Goal: Use online tool/utility: Utilize a website feature to perform a specific function

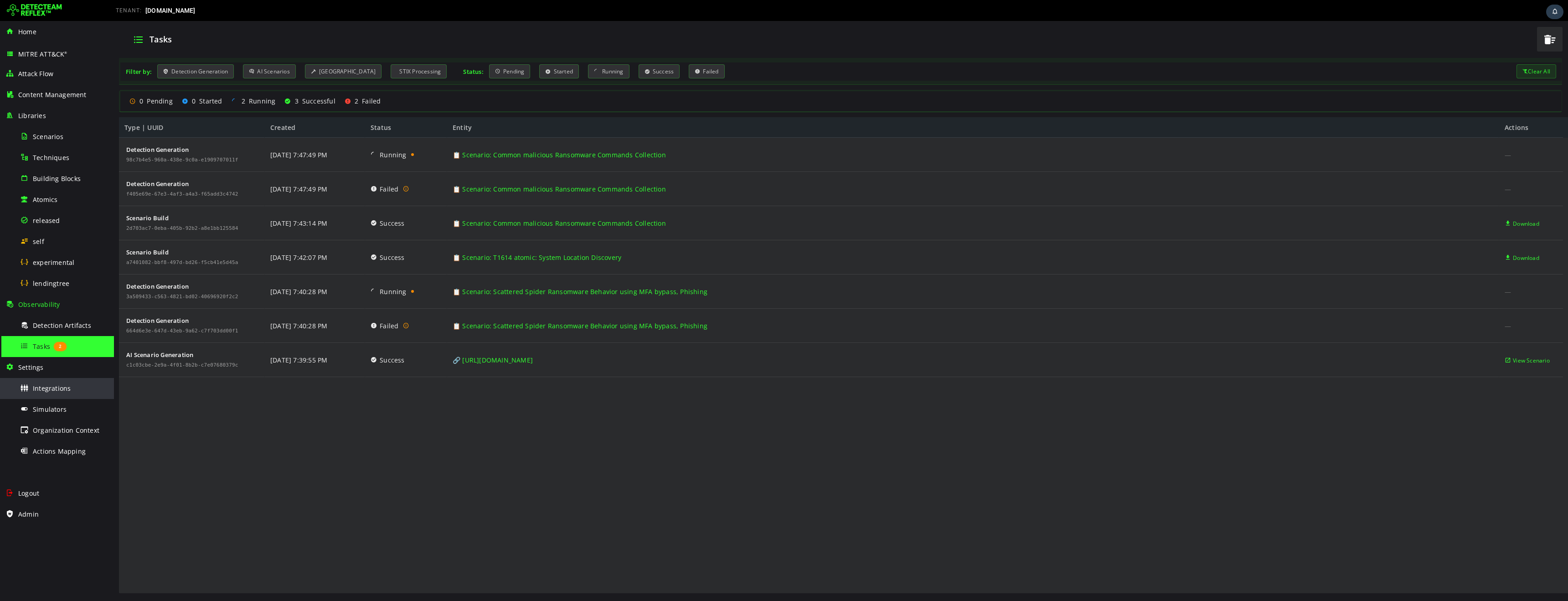
click at [54, 391] on span "Integrations" at bounding box center [52, 388] width 38 height 9
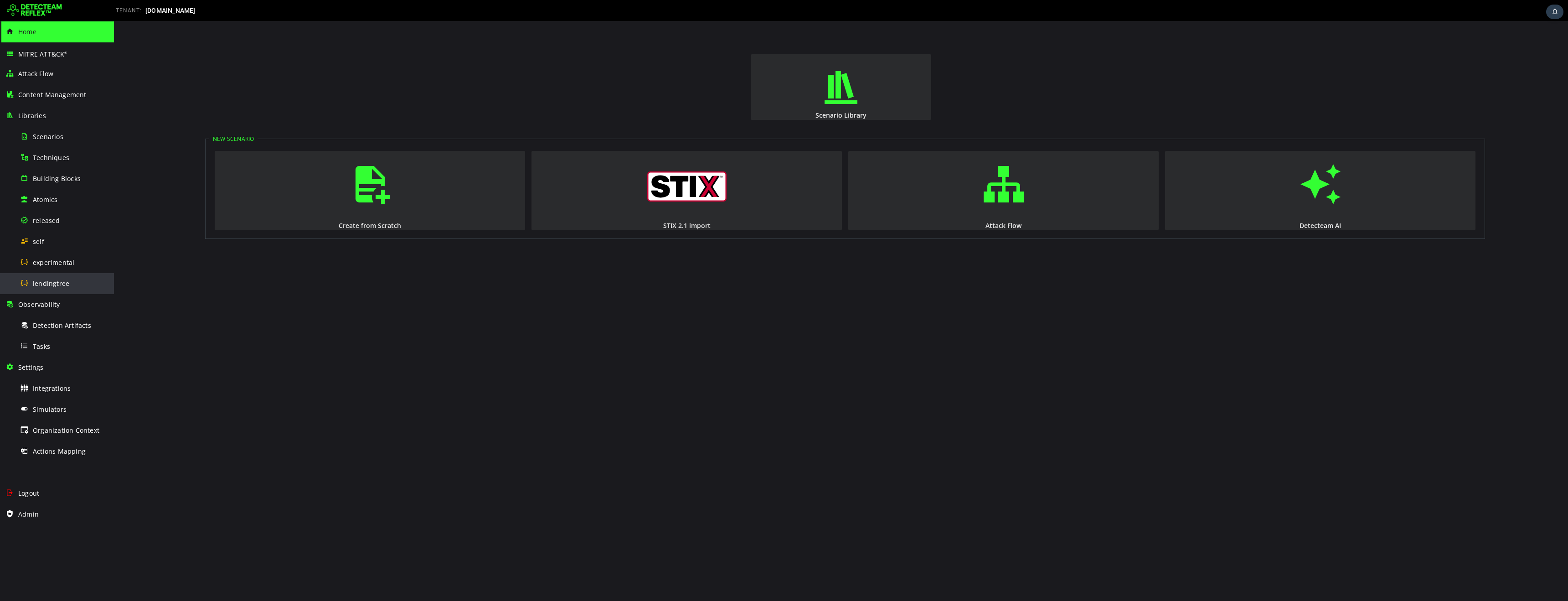
click at [51, 285] on span "lendingtree" at bounding box center [51, 283] width 37 height 9
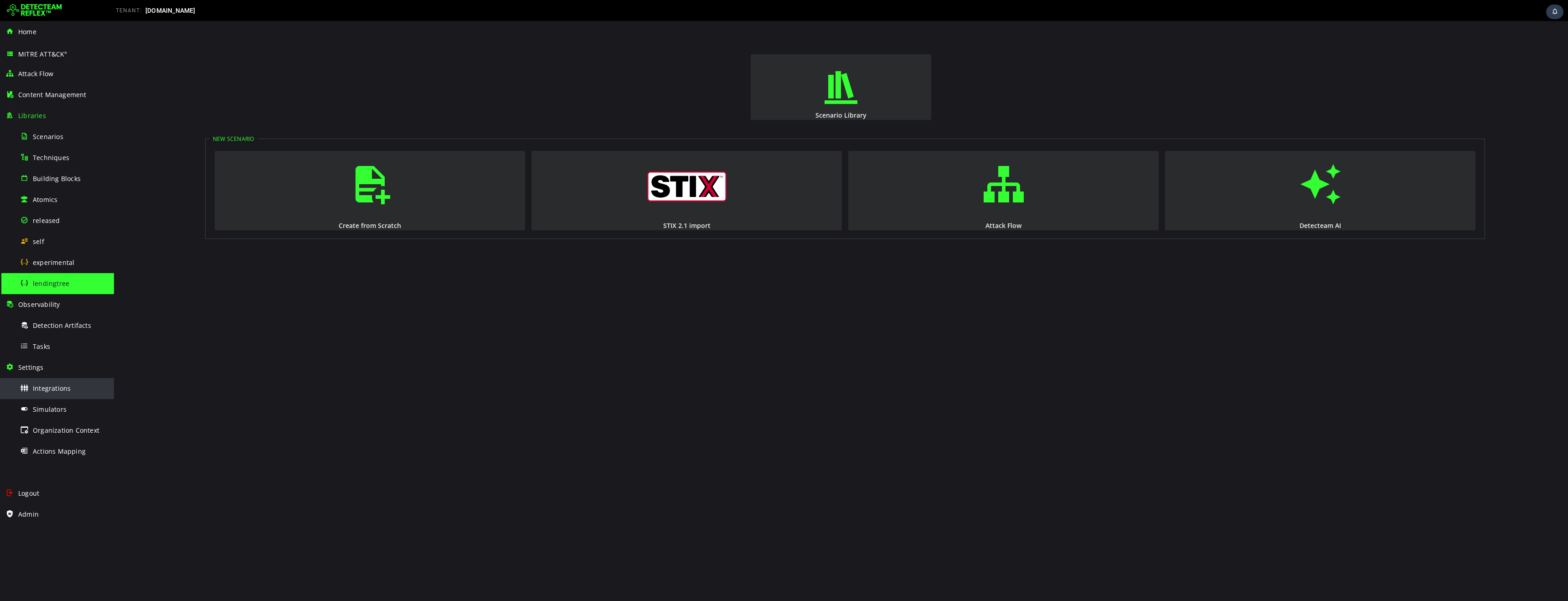
click at [44, 392] on span "Integrations" at bounding box center [52, 388] width 38 height 9
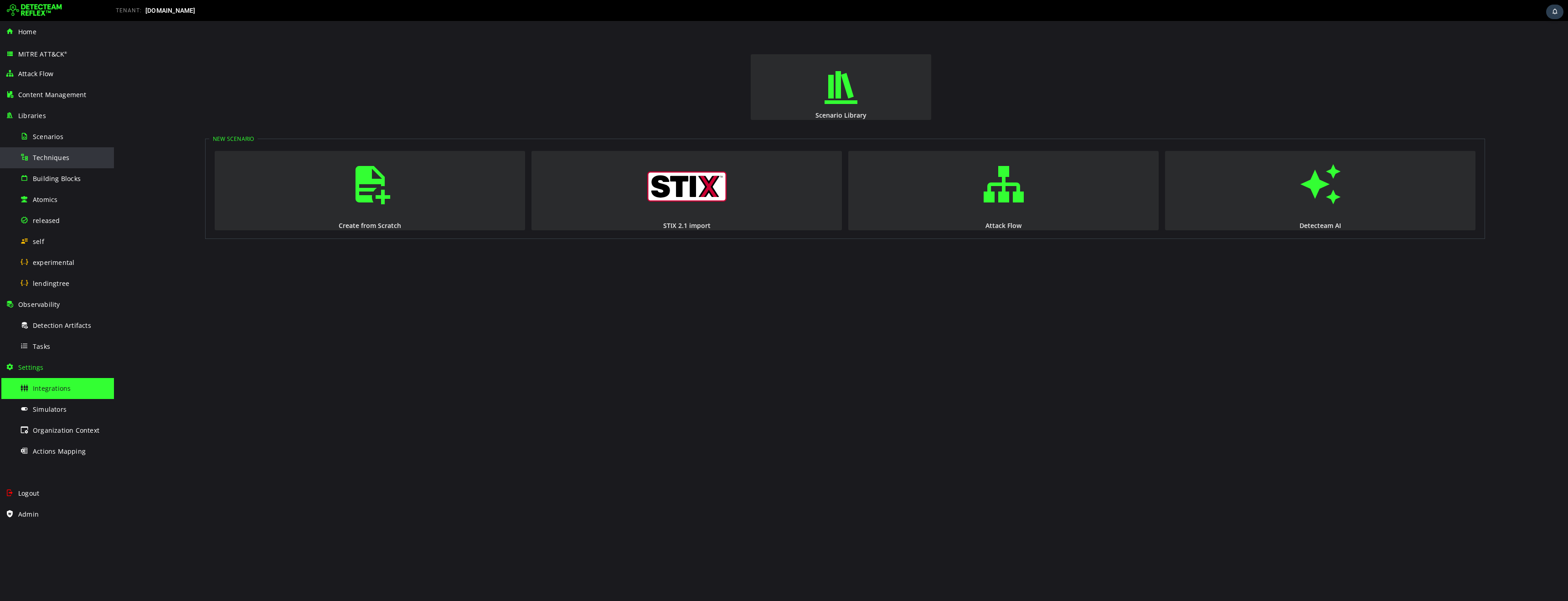
click at [49, 161] on span "Techniques" at bounding box center [51, 158] width 37 height 9
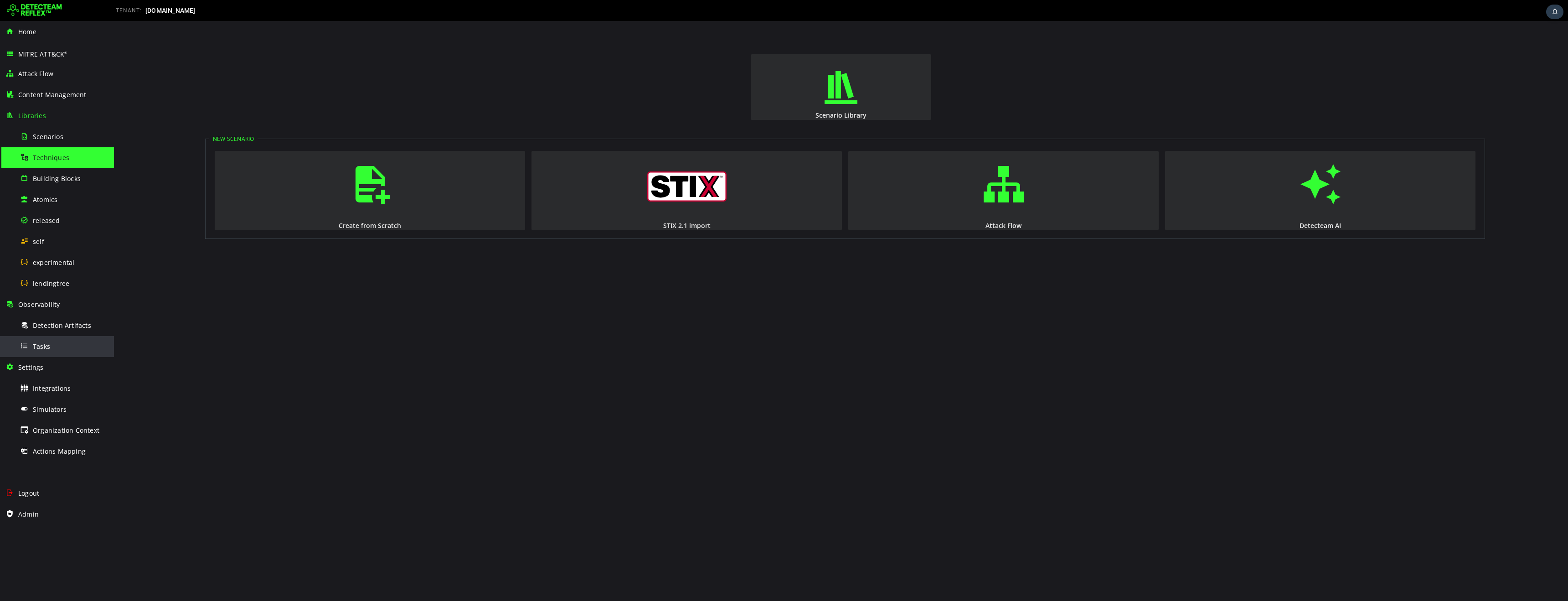
click at [50, 348] on div "Tasks" at bounding box center [64, 346] width 88 height 21
click at [51, 157] on span "Techniques" at bounding box center [51, 158] width 37 height 9
click at [40, 242] on span "self" at bounding box center [38, 241] width 12 height 9
click at [47, 241] on div "self" at bounding box center [64, 242] width 88 height 21
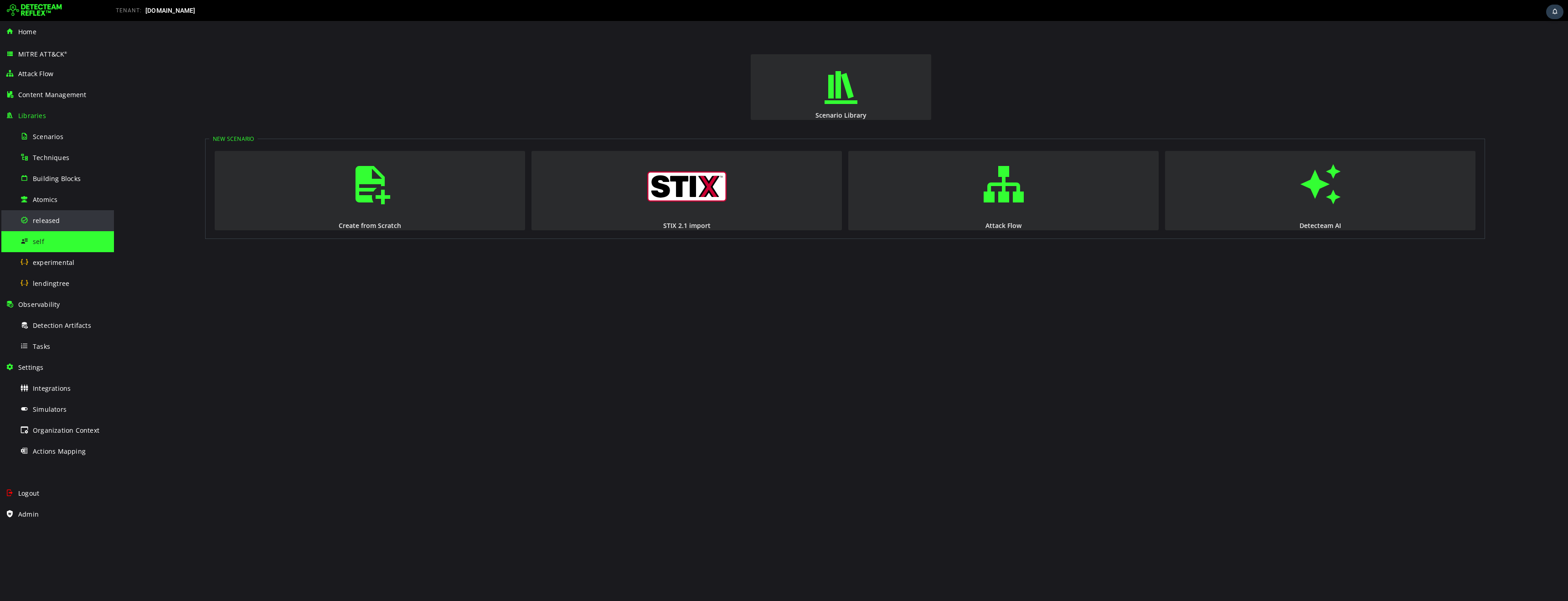
click at [49, 219] on span "released" at bounding box center [46, 220] width 27 height 9
click at [60, 246] on div "self" at bounding box center [64, 242] width 88 height 21
click at [54, 13] on img at bounding box center [34, 10] width 55 height 15
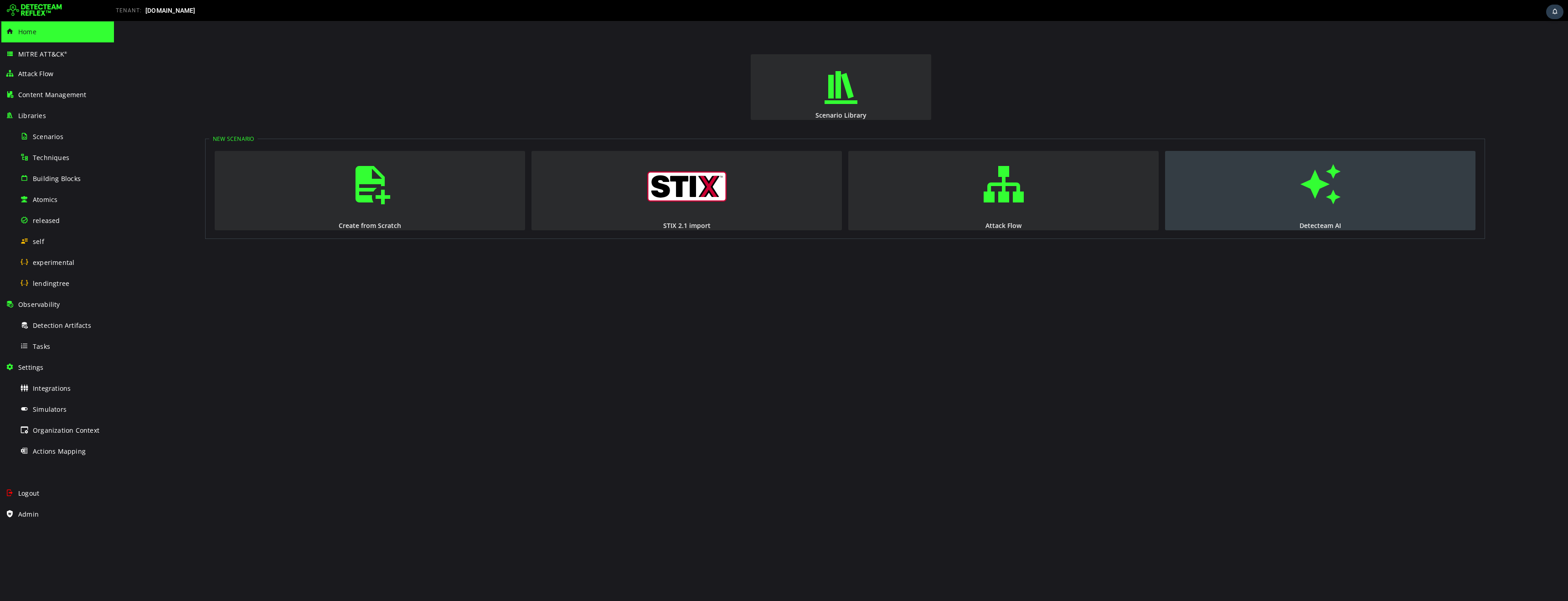
click at [1325, 205] on span "button" at bounding box center [1320, 185] width 9 height 62
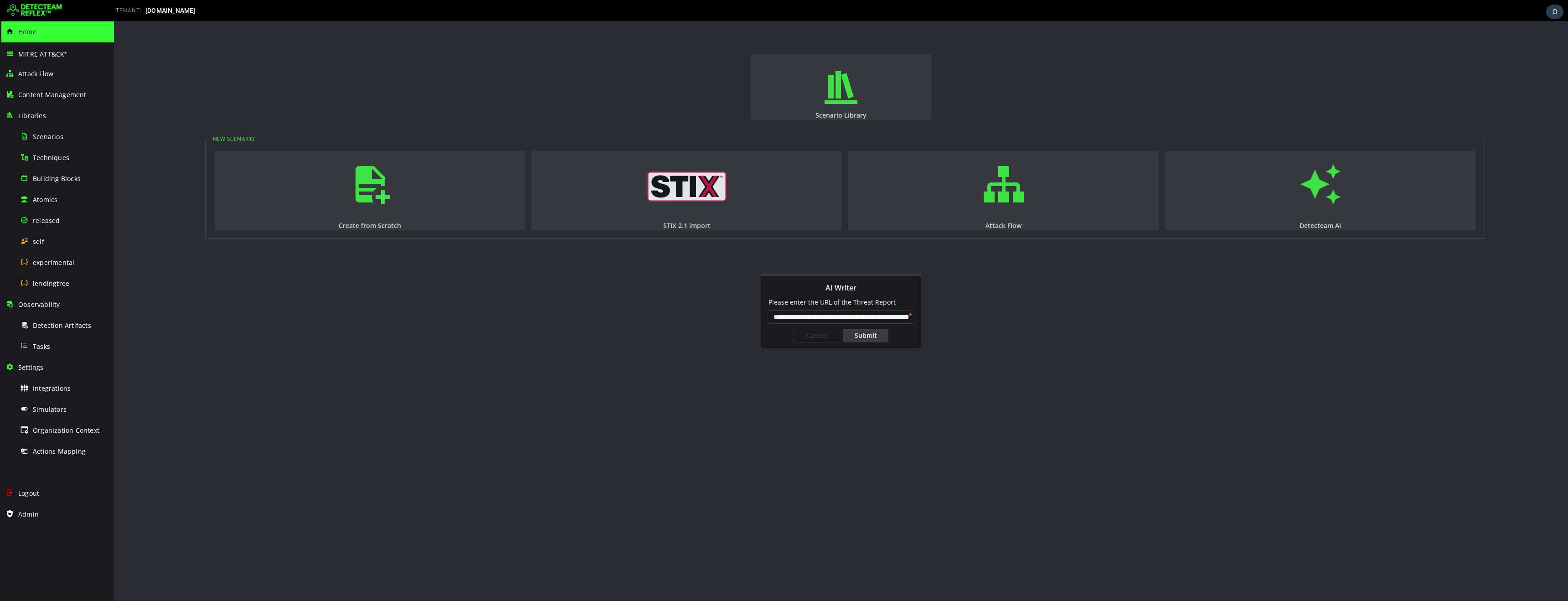
scroll to position [0, 74]
type input "**********"
click at [862, 337] on div "Submit" at bounding box center [866, 336] width 46 height 13
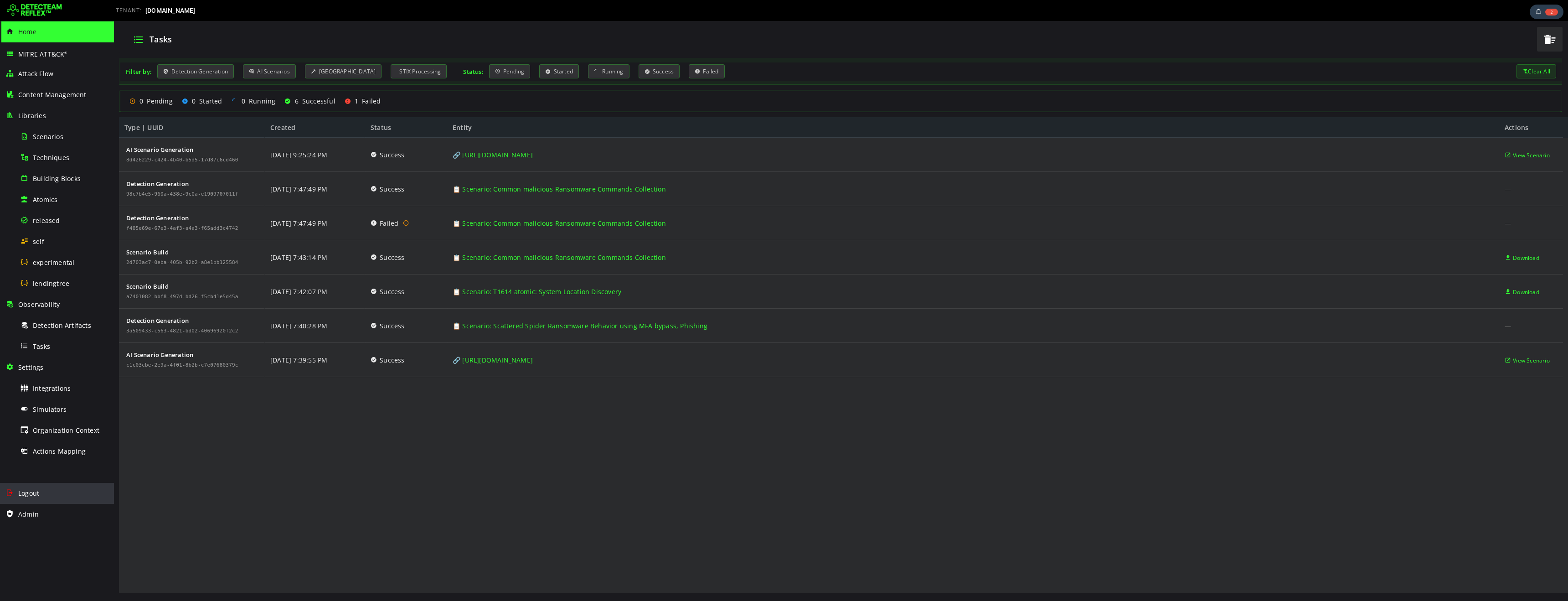
click at [21, 497] on div "Logout" at bounding box center [57, 493] width 103 height 21
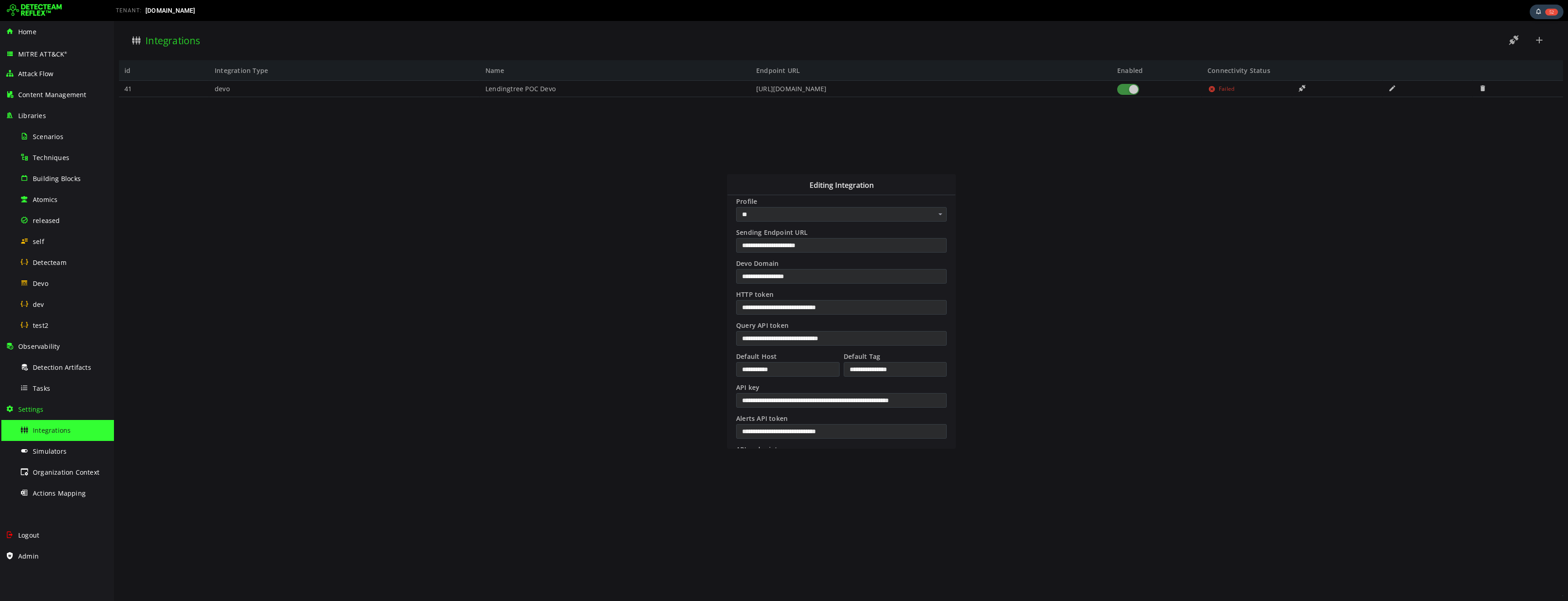
scroll to position [77, 0]
click at [801, 298] on input "**********" at bounding box center [841, 299] width 211 height 15
click at [783, 269] on input "**********" at bounding box center [841, 268] width 211 height 15
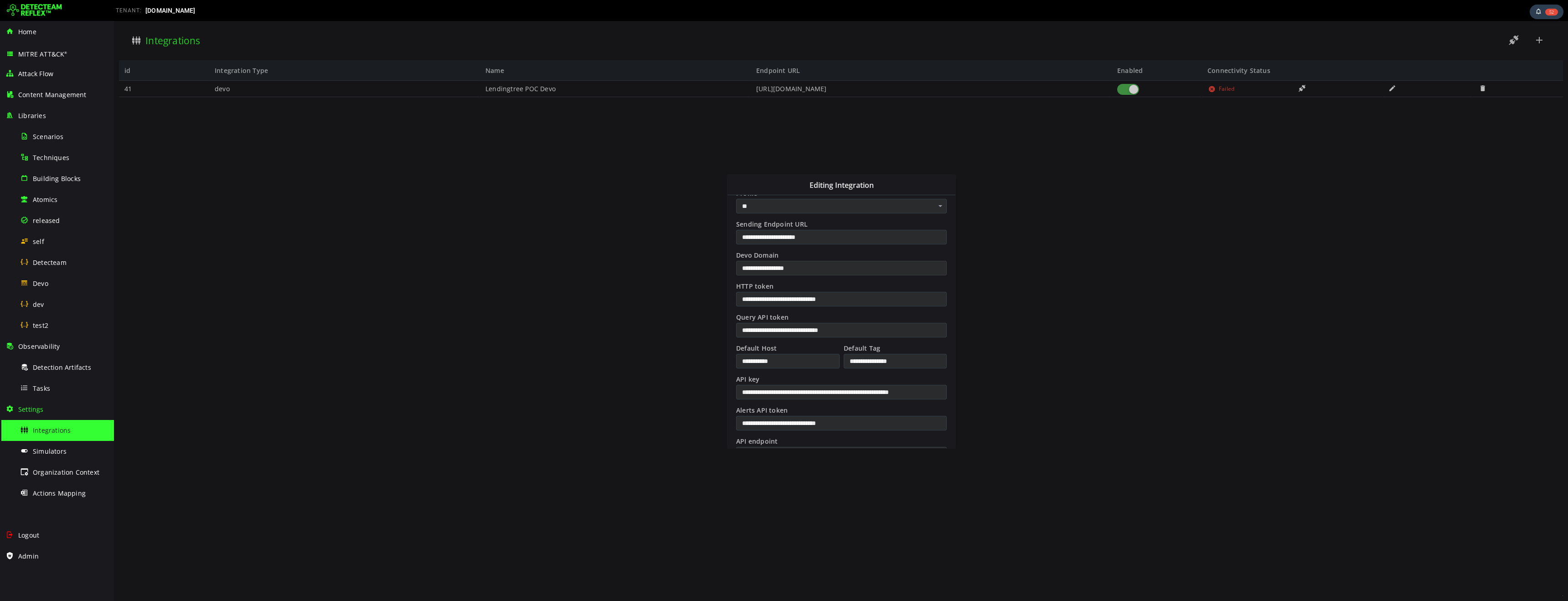
click at [783, 269] on input "**********" at bounding box center [841, 268] width 211 height 15
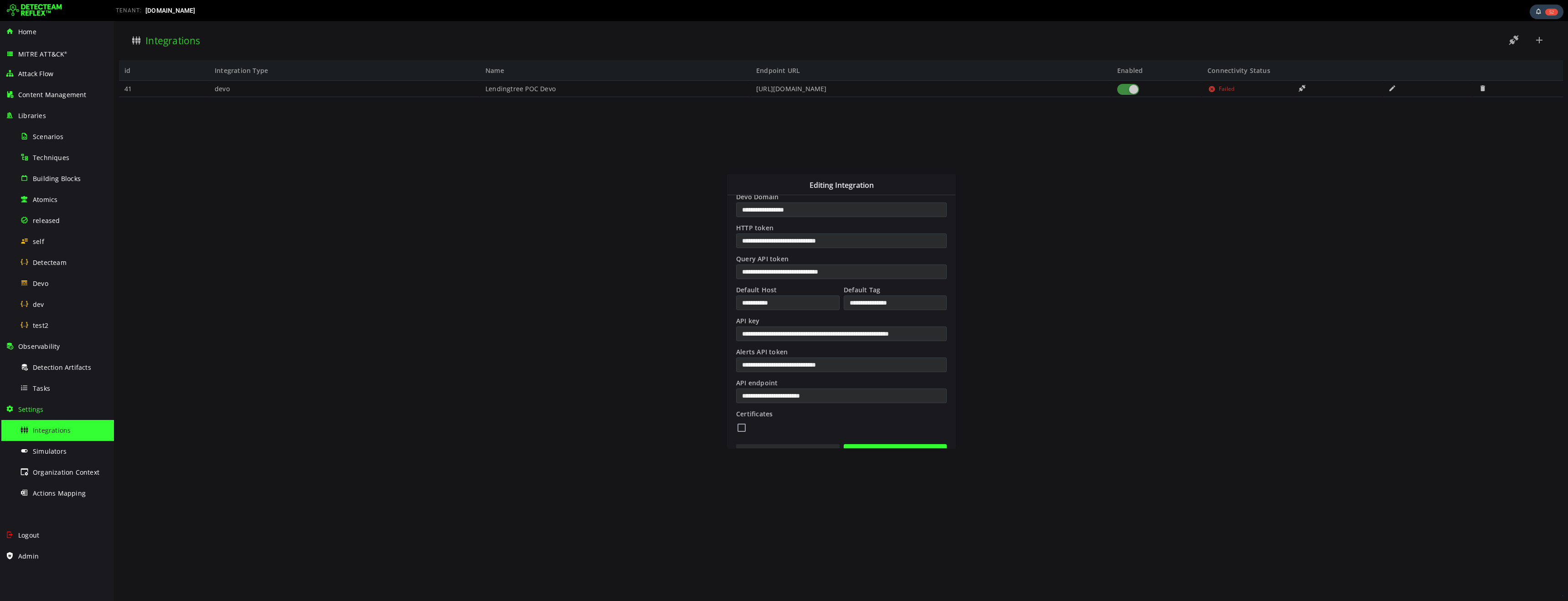
scroll to position [155, 0]
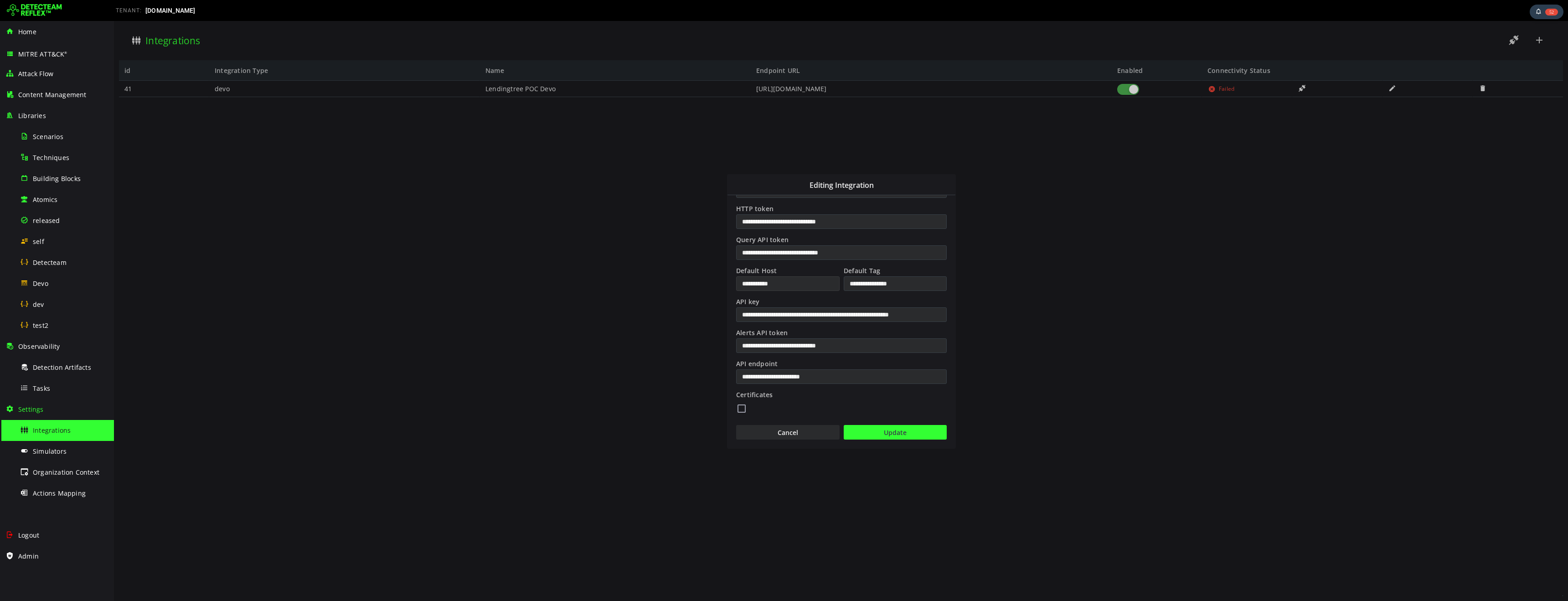
drag, startPoint x: 783, startPoint y: 284, endPoint x: 740, endPoint y: 283, distance: 43.0
click at [740, 283] on input "**********" at bounding box center [788, 284] width 103 height 15
click at [757, 286] on input "**********" at bounding box center [788, 284] width 103 height 15
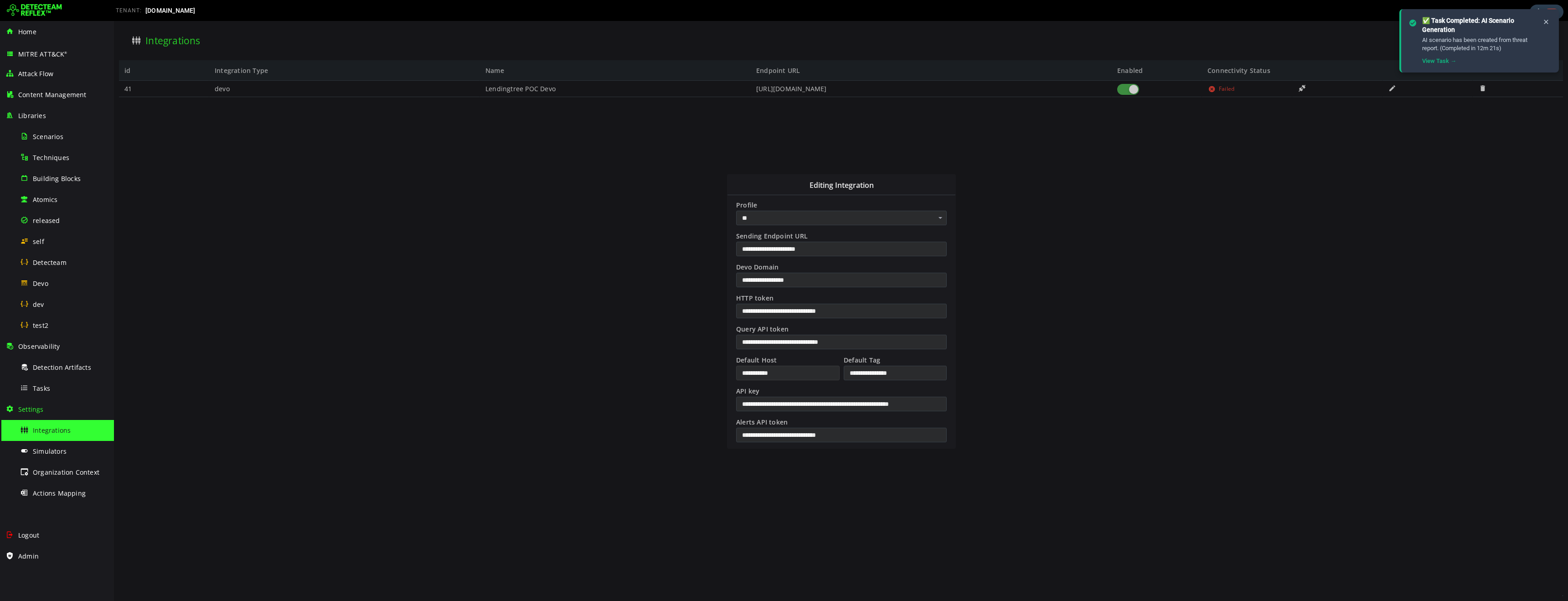
scroll to position [52, 0]
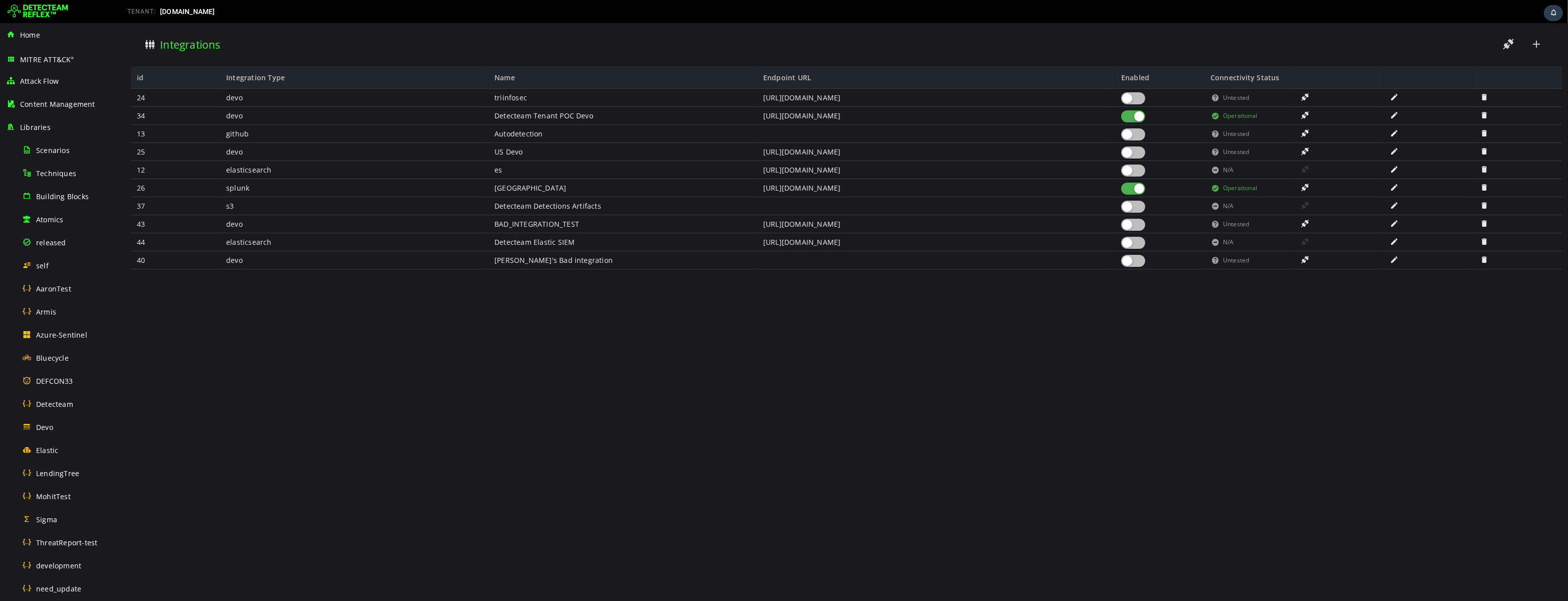
scroll to position [369, 0]
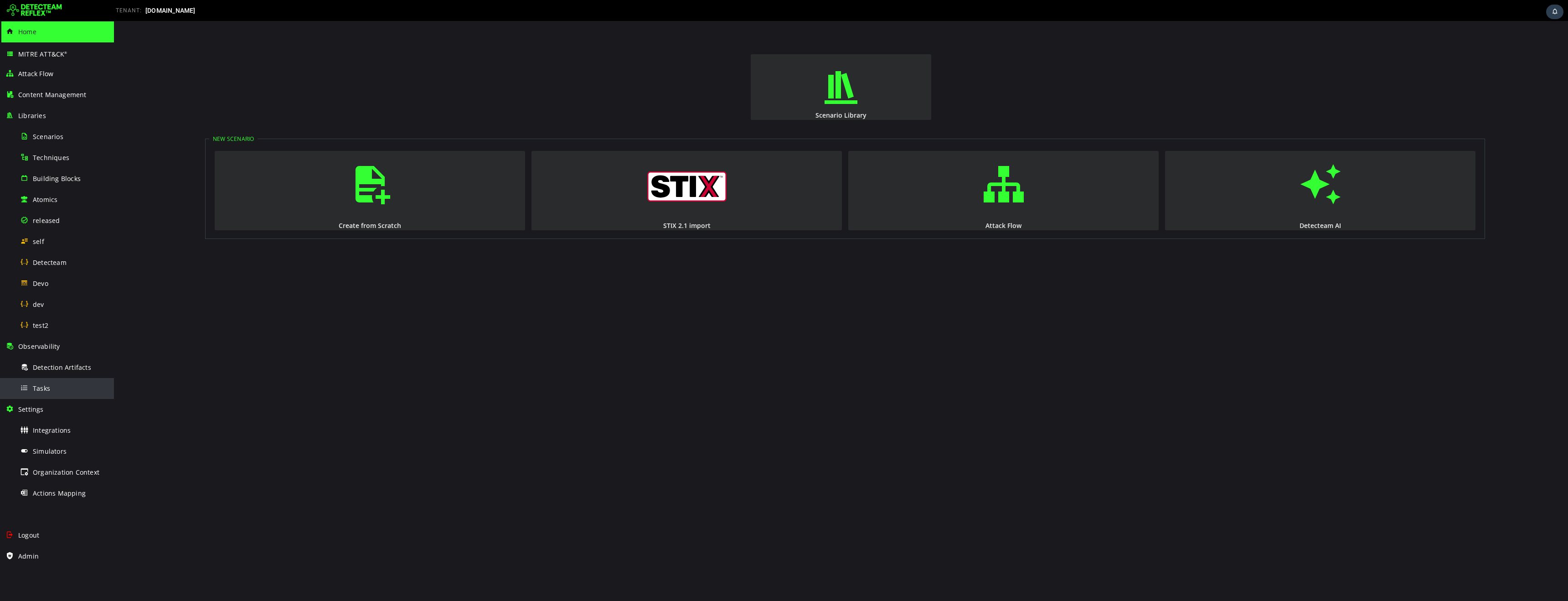
click at [39, 390] on span "Tasks" at bounding box center [41, 388] width 17 height 9
click at [43, 438] on div "Integrations" at bounding box center [64, 431] width 88 height 21
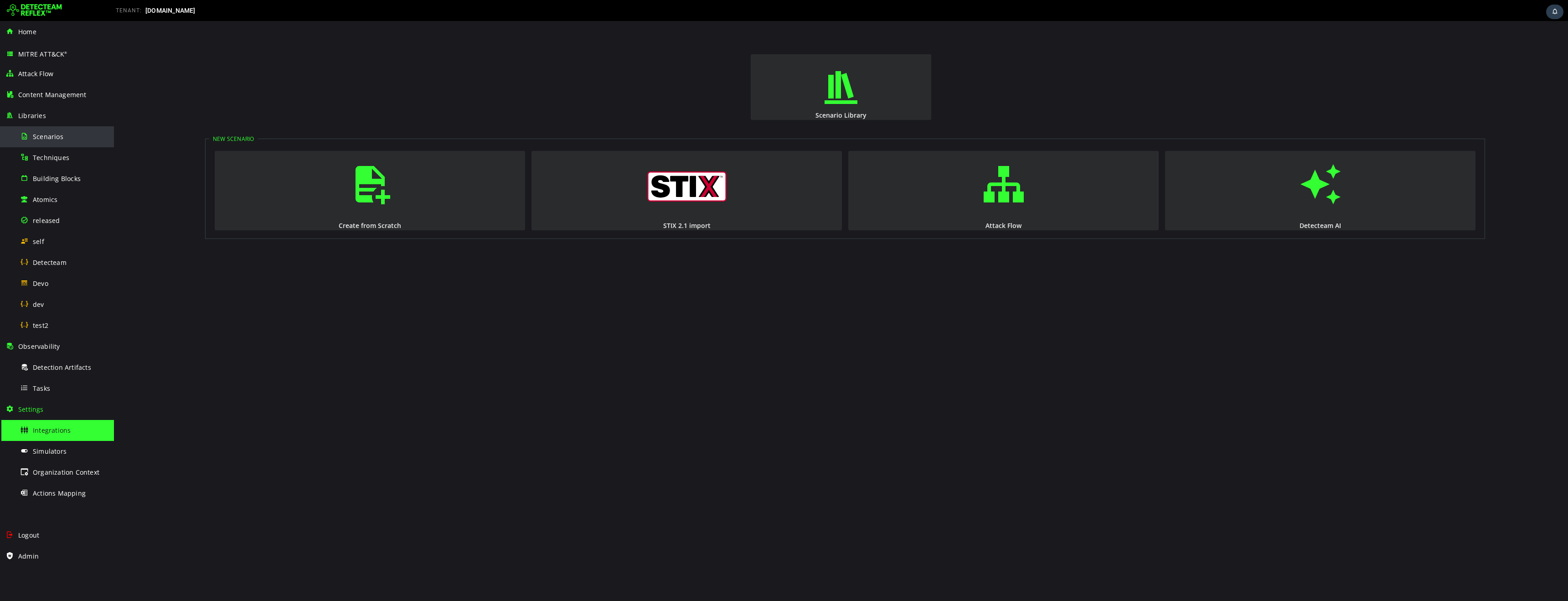
click at [47, 136] on span "Scenarios" at bounding box center [48, 136] width 30 height 9
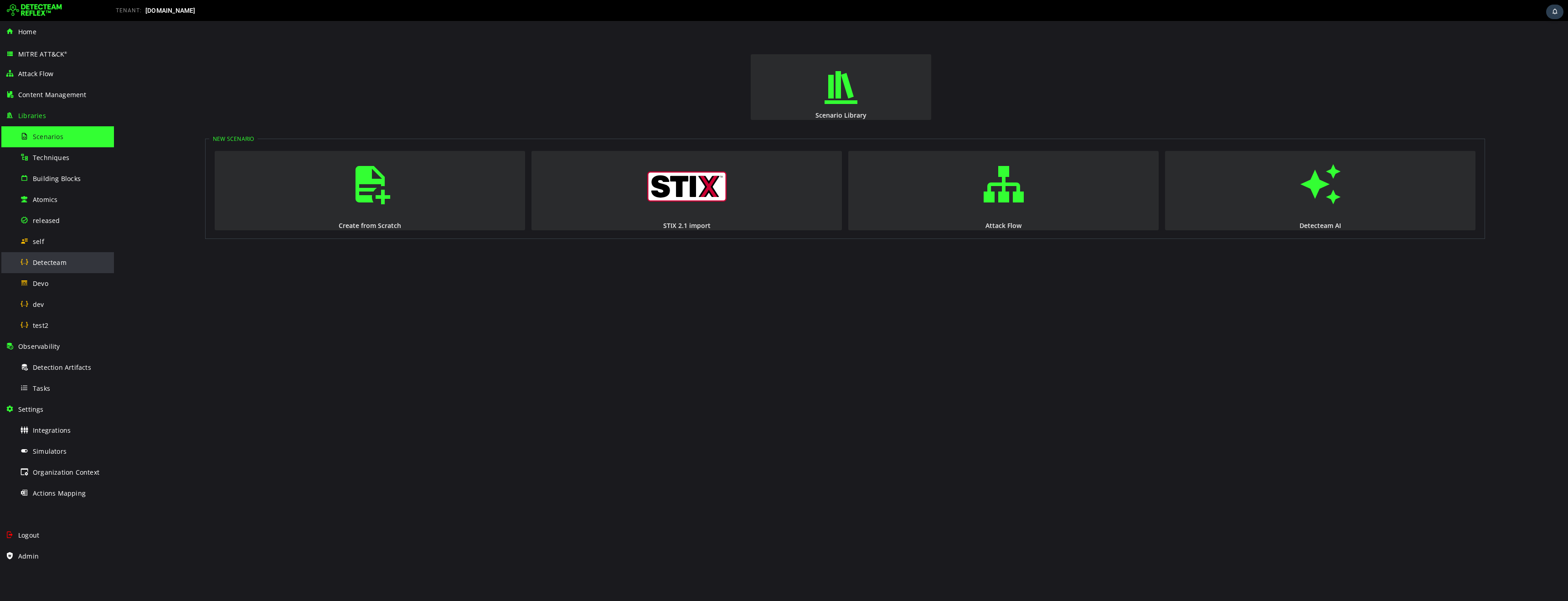
click at [57, 269] on div "Detecteam" at bounding box center [64, 262] width 88 height 21
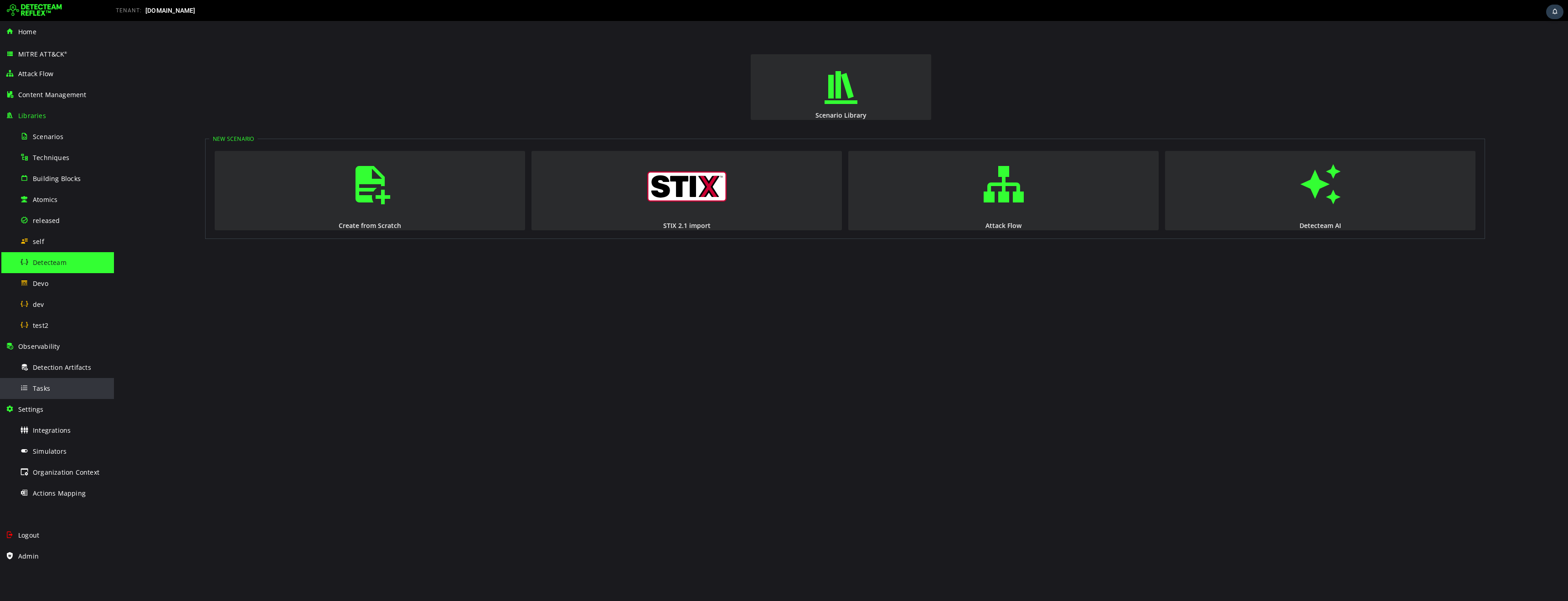
click at [47, 387] on span "Tasks" at bounding box center [41, 388] width 17 height 9
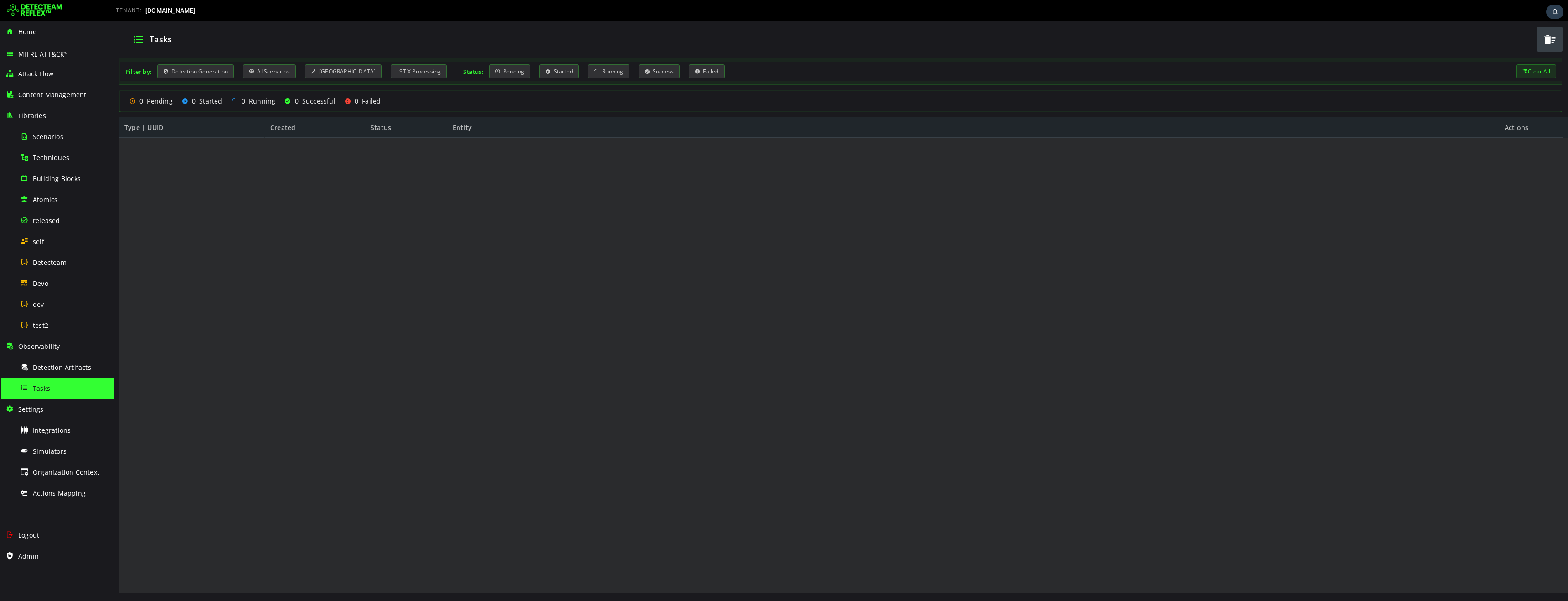
click at [43, 390] on span "Tasks" at bounding box center [41, 388] width 17 height 9
click at [41, 286] on span "Devo" at bounding box center [40, 283] width 15 height 9
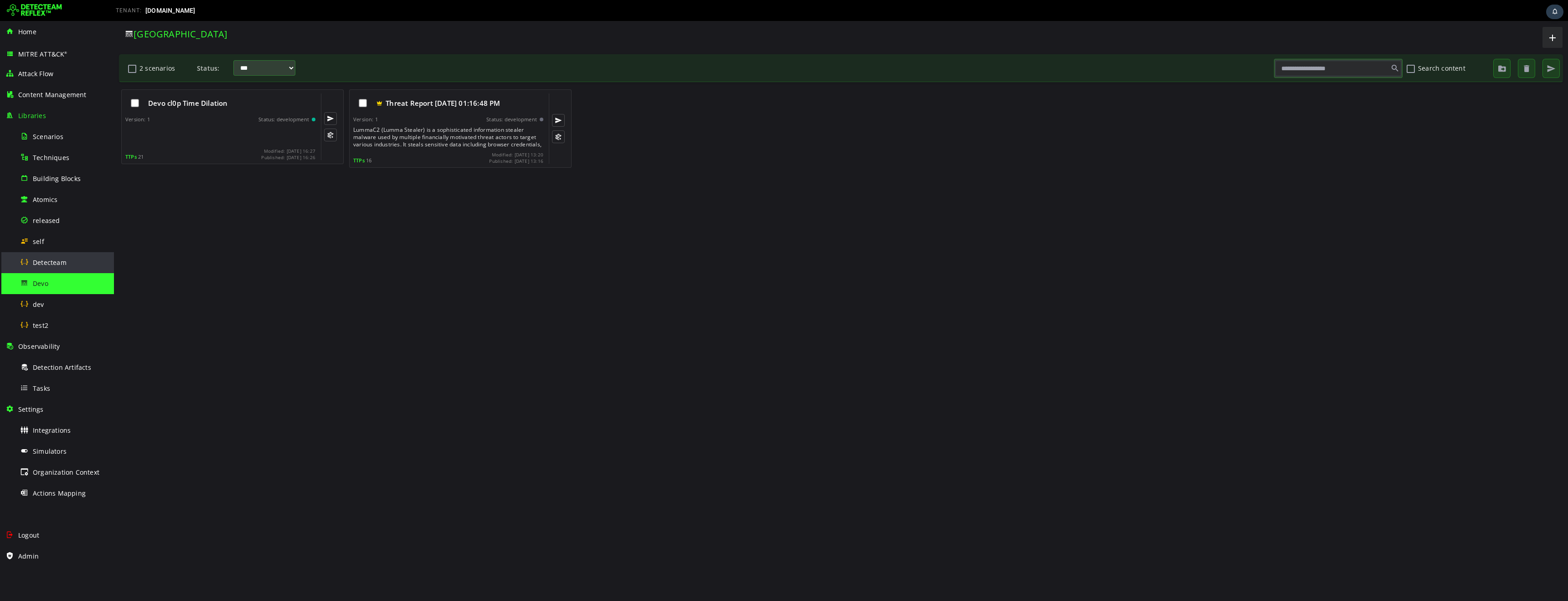
click at [52, 264] on span "Detecteam" at bounding box center [49, 262] width 33 height 9
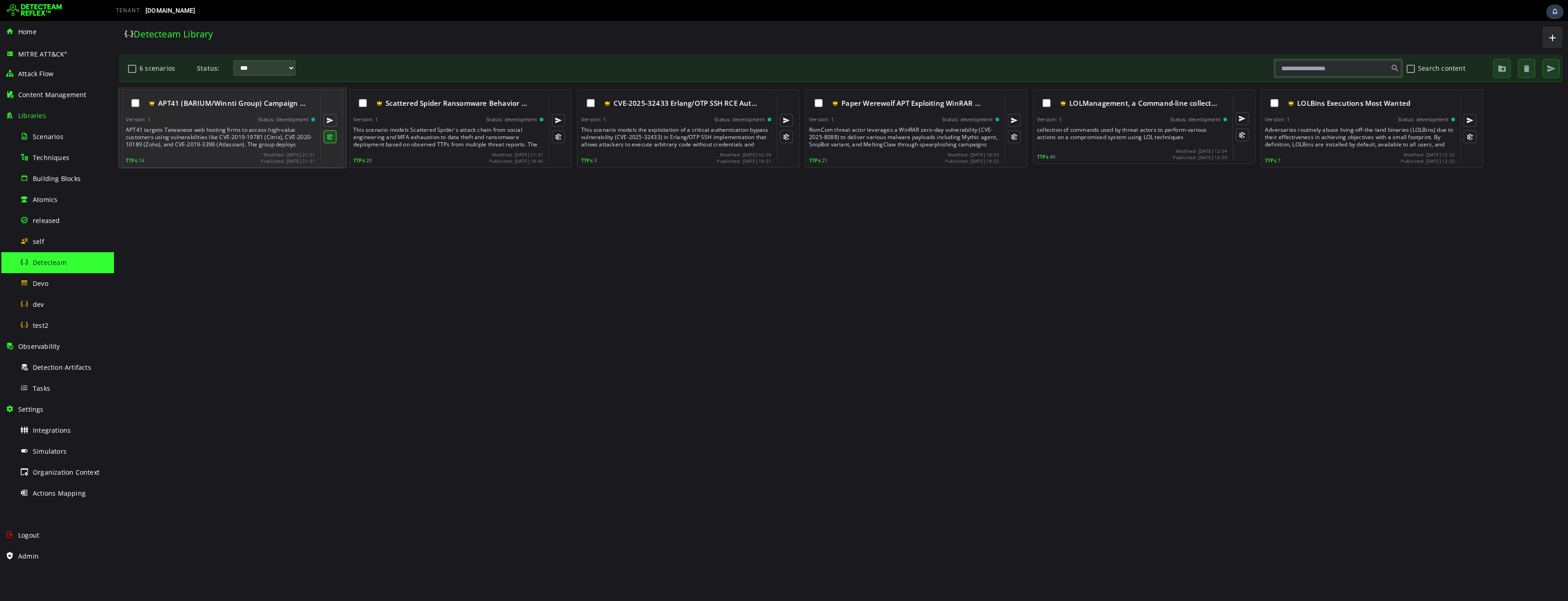
click at [331, 138] on button at bounding box center [330, 136] width 13 height 13
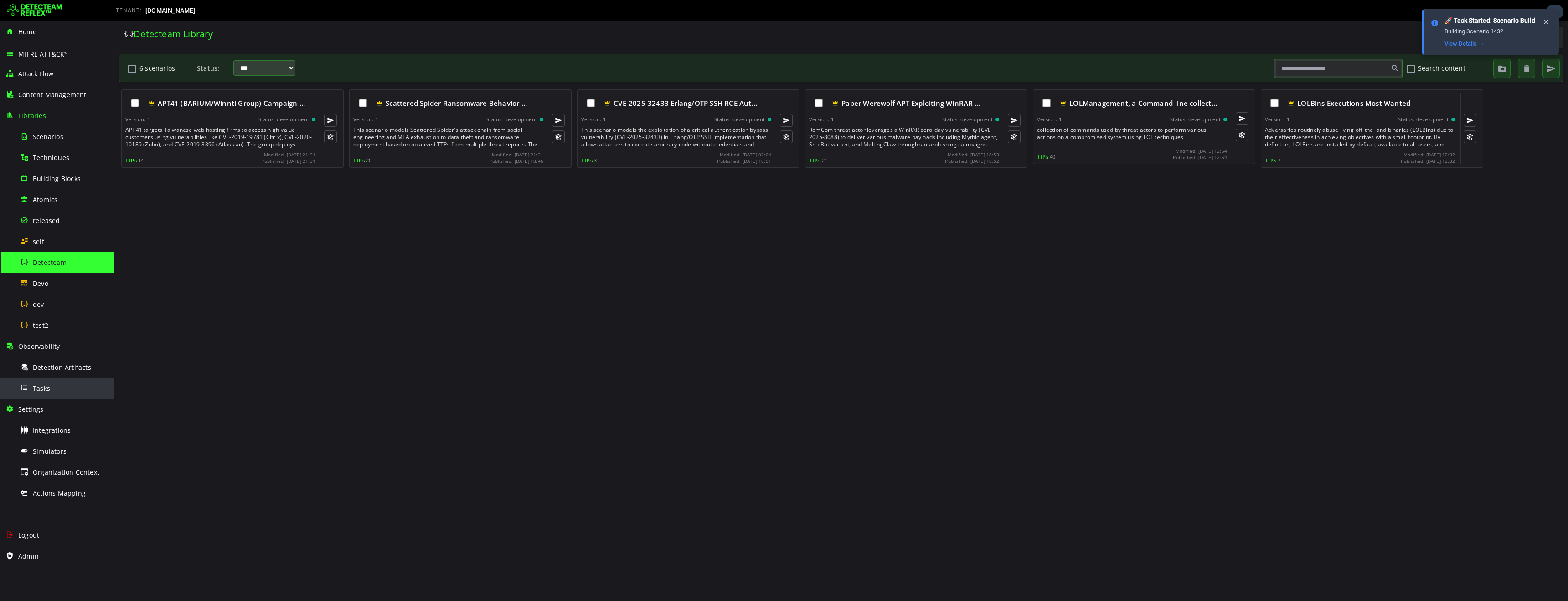
click at [50, 390] on div "Tasks" at bounding box center [64, 388] width 88 height 21
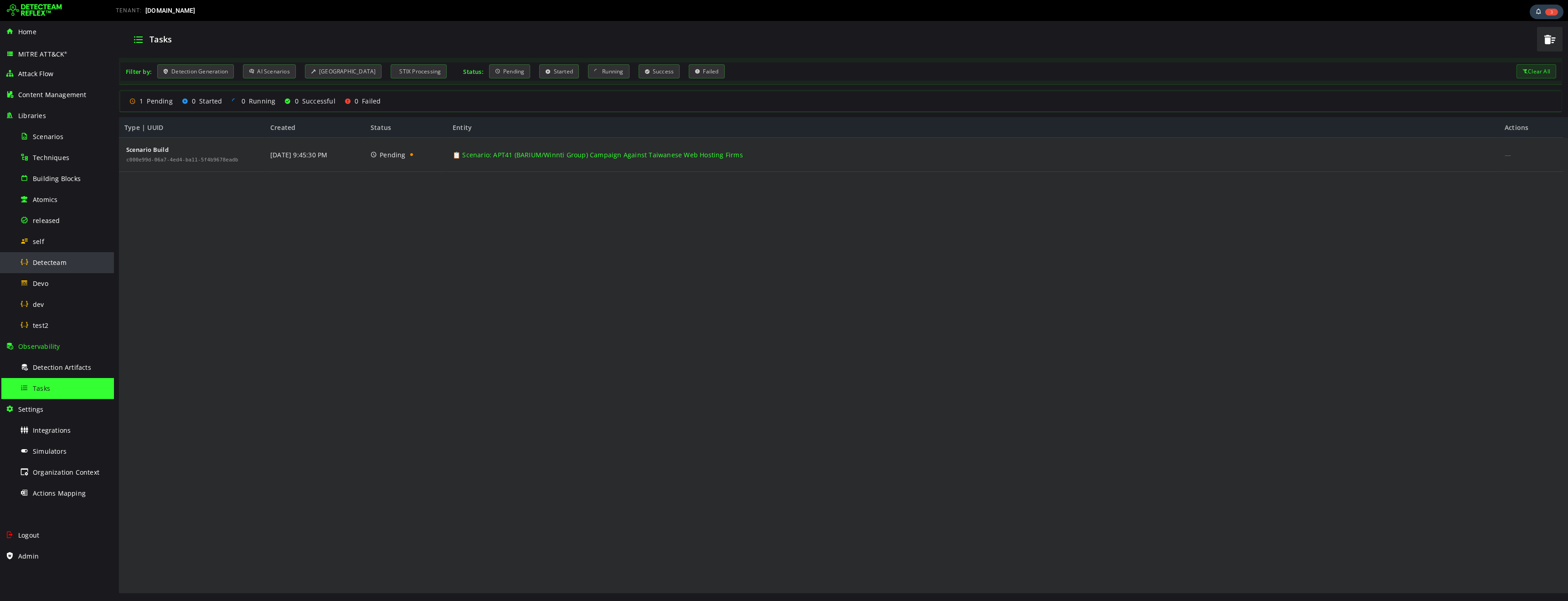
click at [49, 267] on div "Detecteam" at bounding box center [64, 262] width 88 height 21
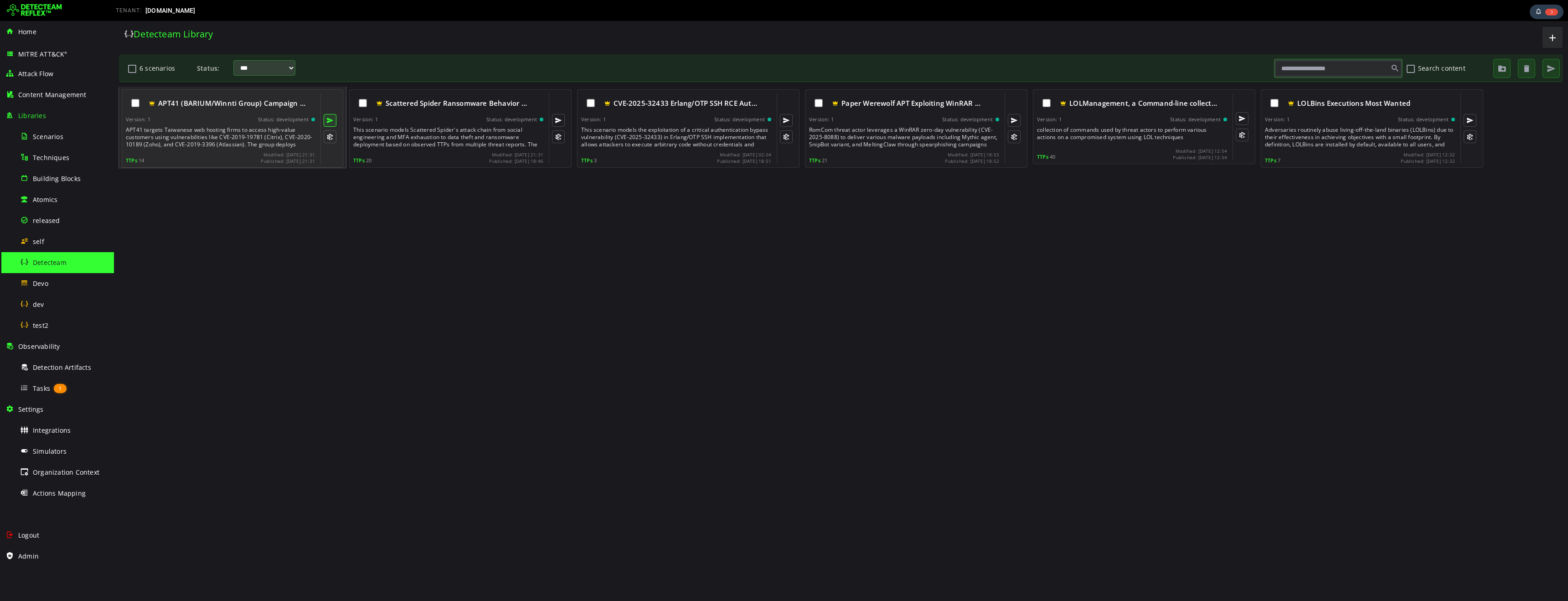
click at [331, 121] on button at bounding box center [330, 120] width 13 height 13
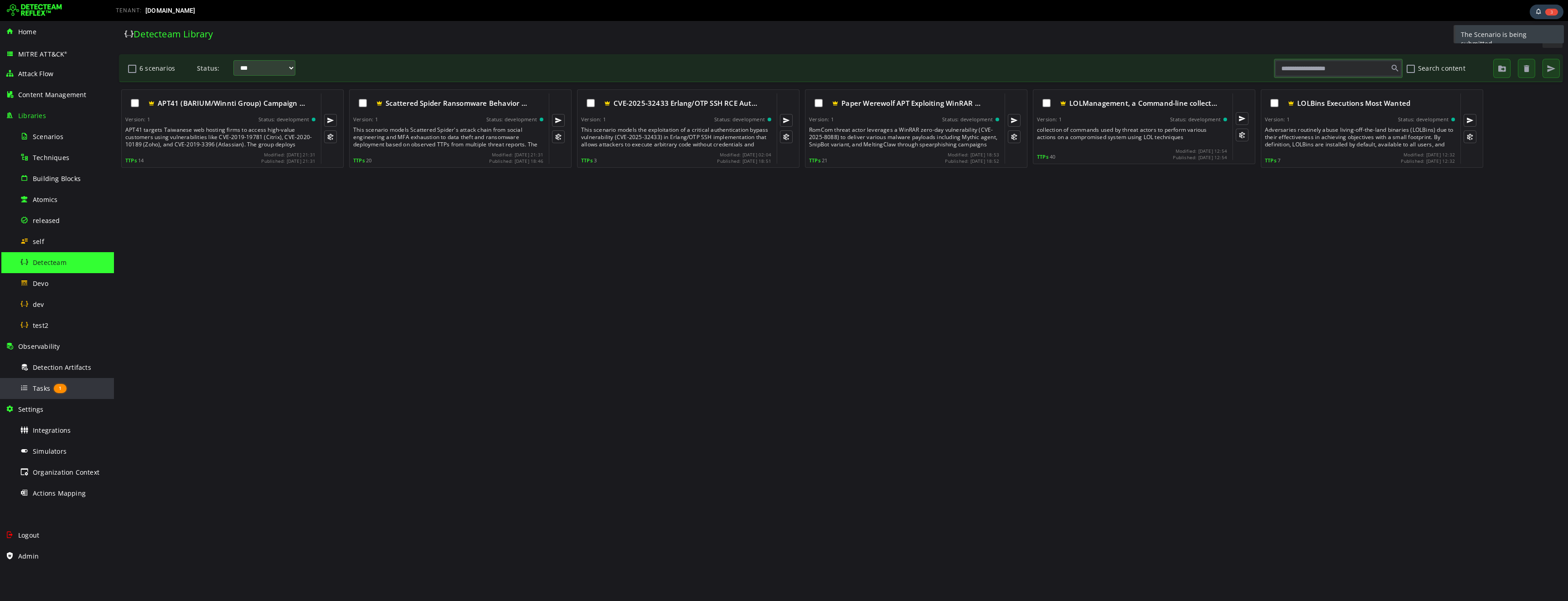
click at [36, 389] on span "Tasks" at bounding box center [41, 388] width 17 height 9
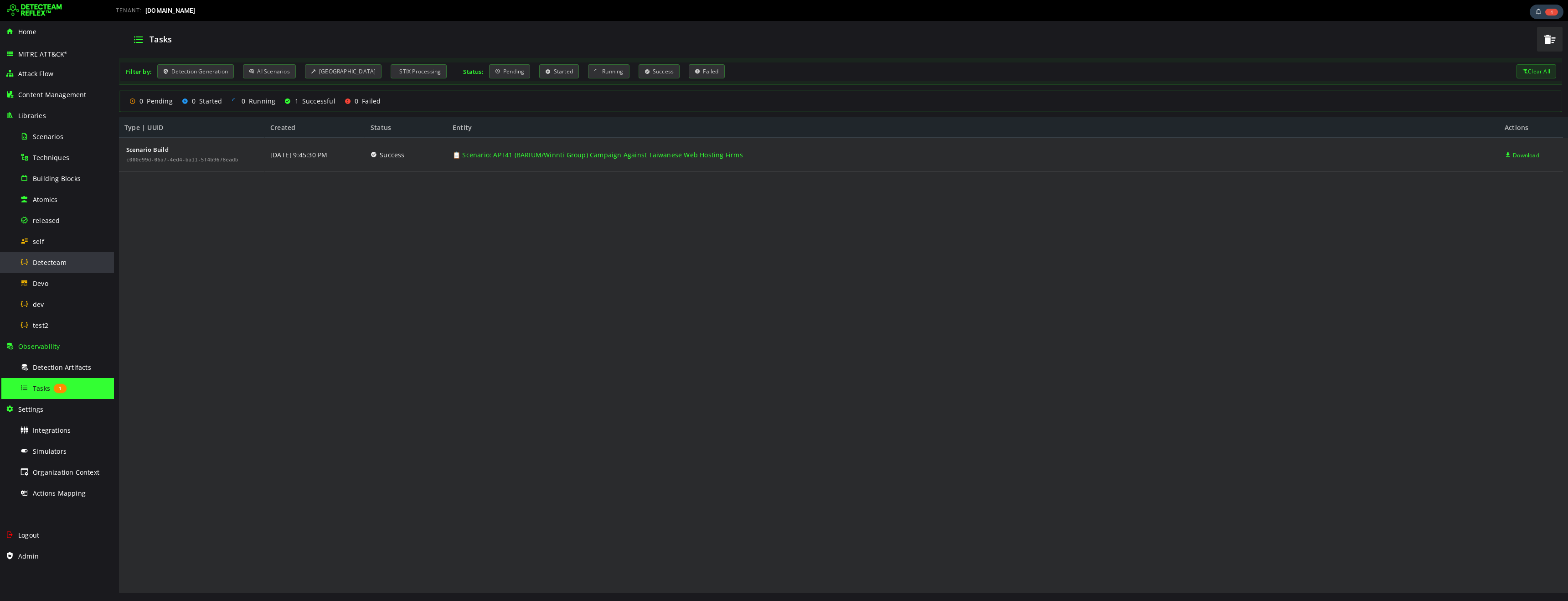
click at [54, 265] on span "Detecteam" at bounding box center [49, 262] width 33 height 9
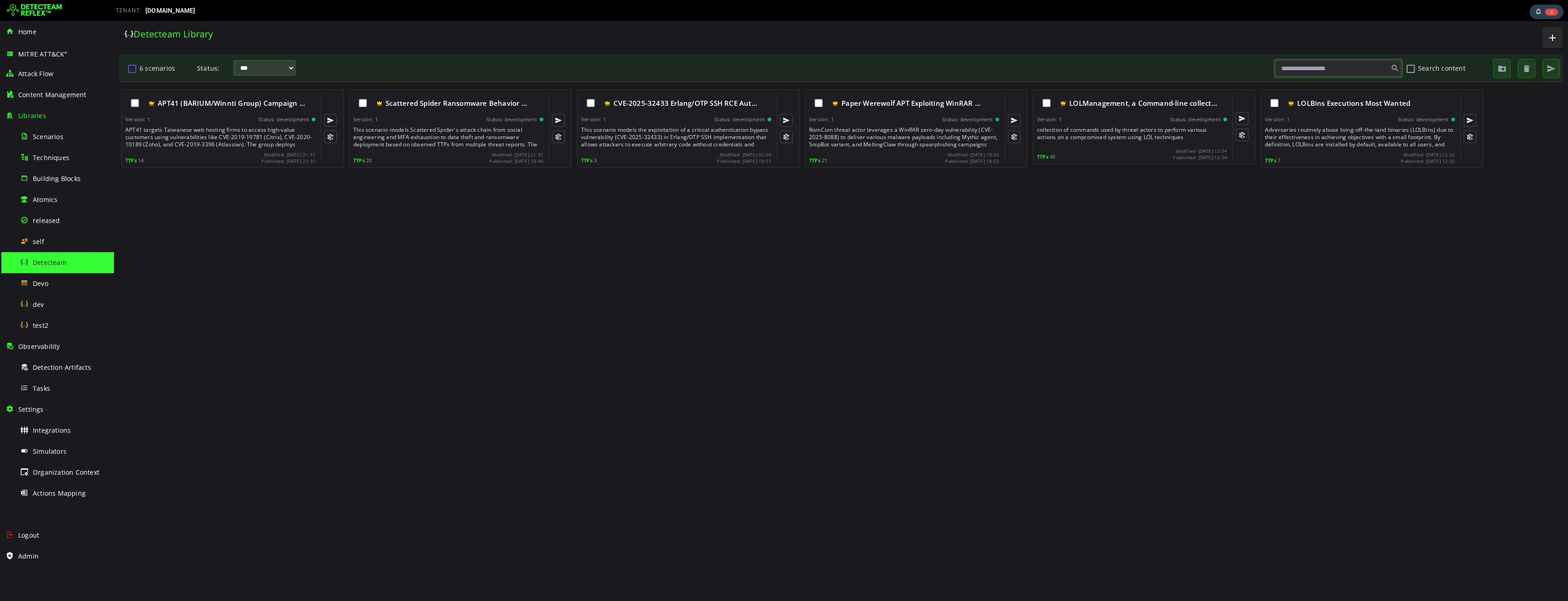
click at [130, 70] on button "6 scenarios" at bounding box center [132, 68] width 11 height 15
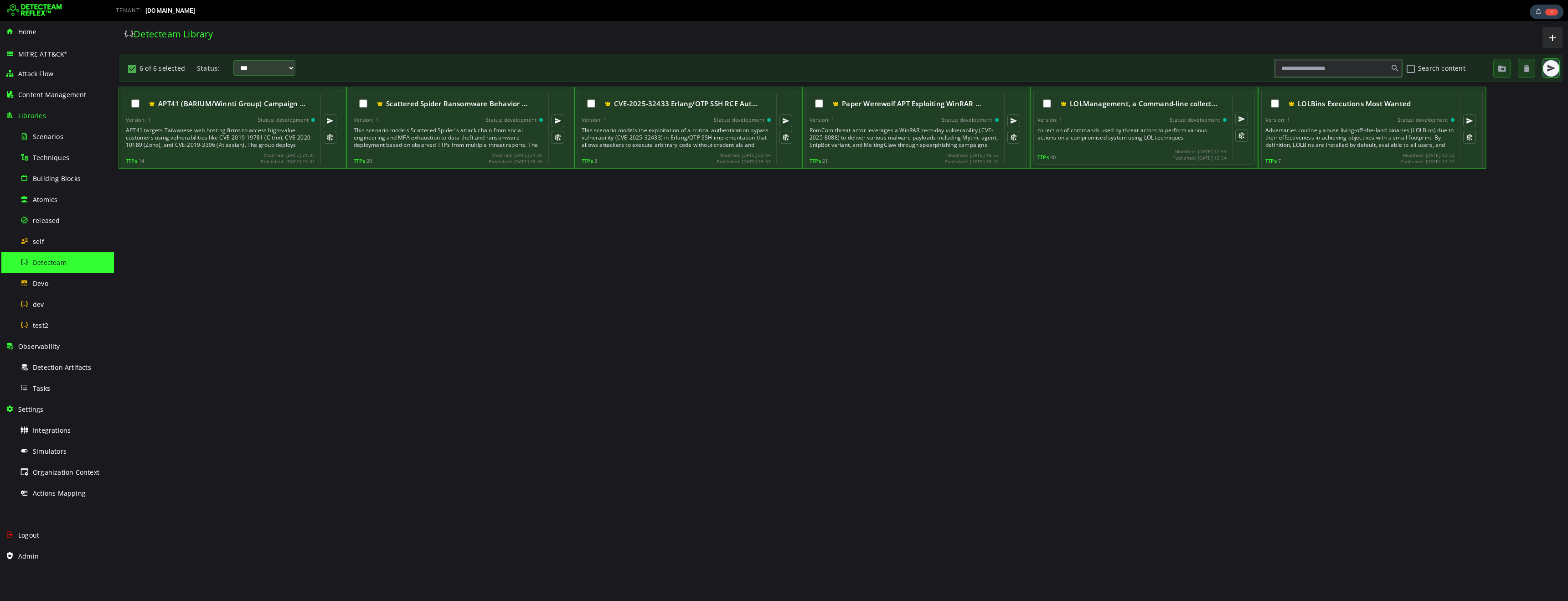
click at [1552, 71] on span "button" at bounding box center [1551, 68] width 9 height 9
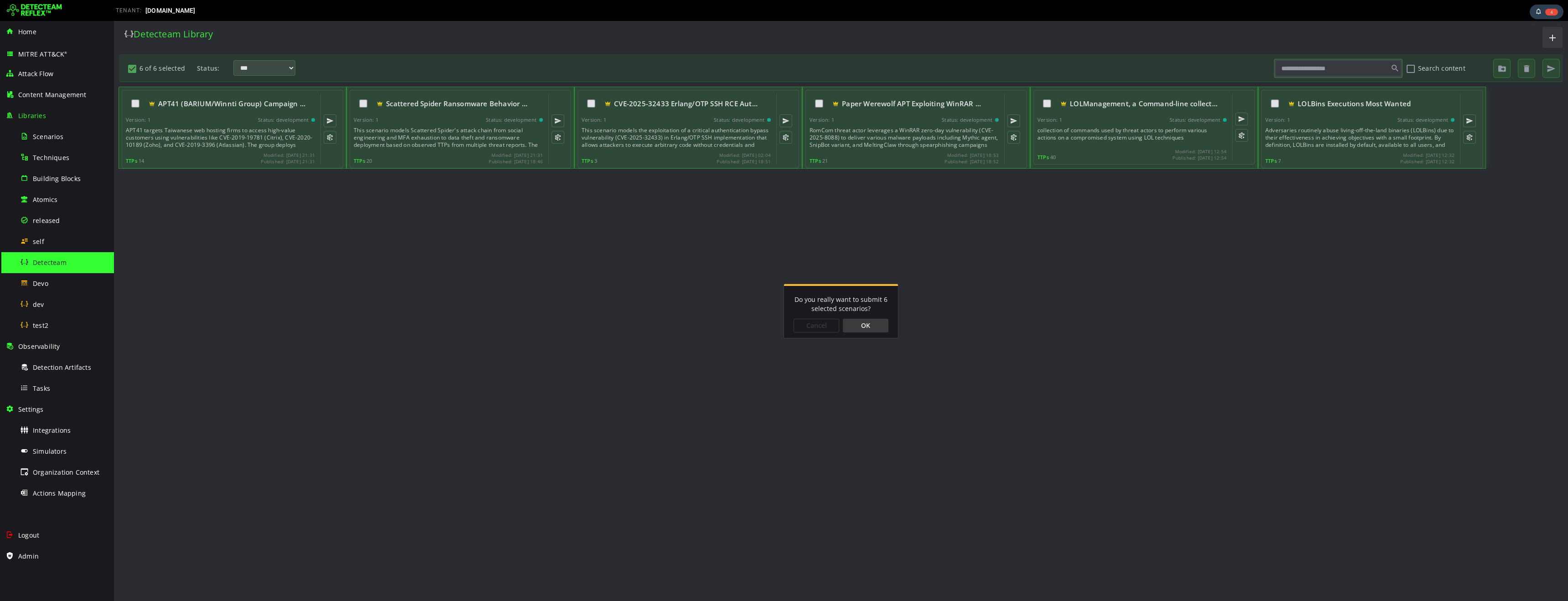
click at [871, 324] on div "OK" at bounding box center [866, 325] width 46 height 13
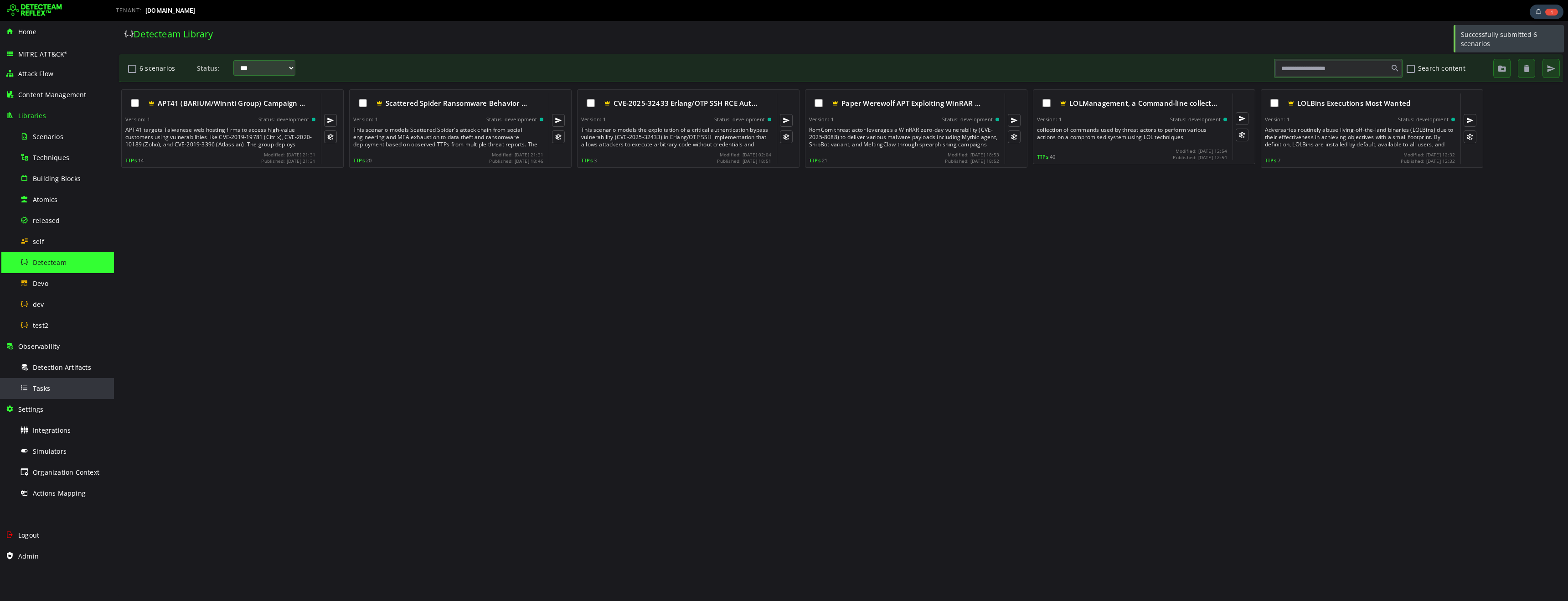
click at [43, 388] on span "Tasks" at bounding box center [41, 388] width 17 height 9
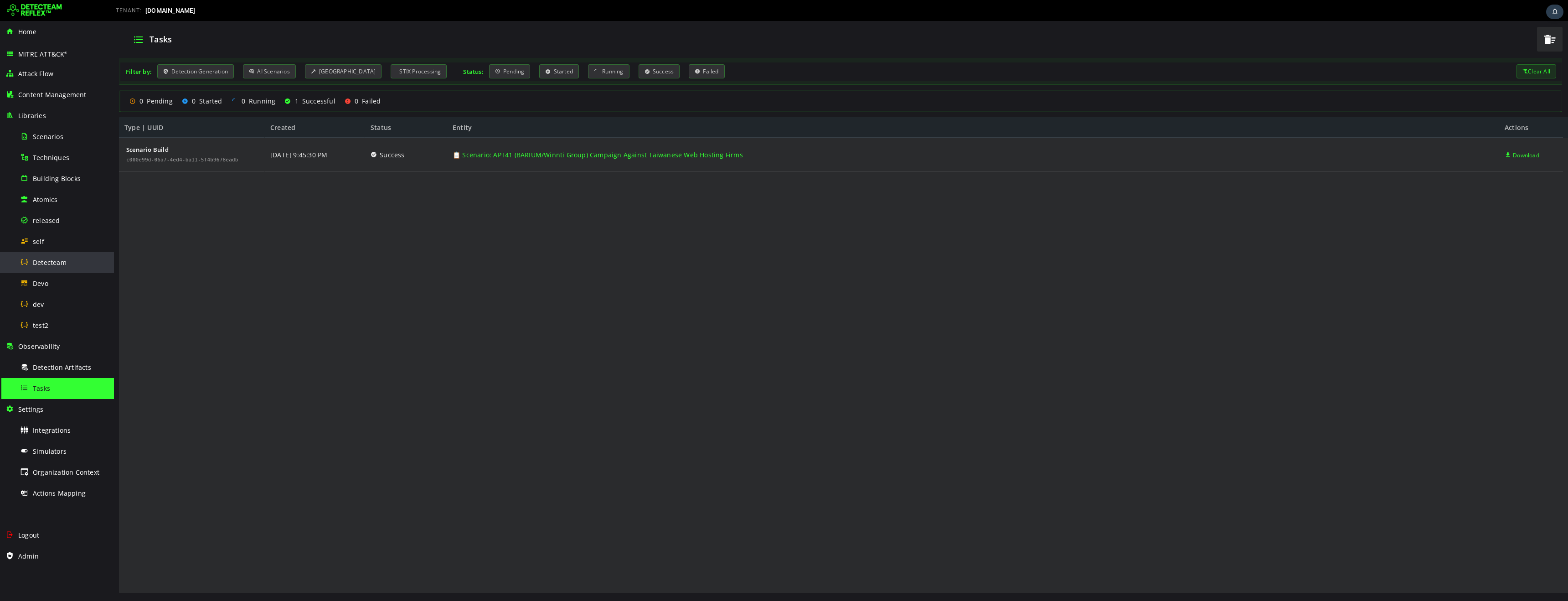
click at [54, 262] on span "Detecteam" at bounding box center [49, 262] width 33 height 9
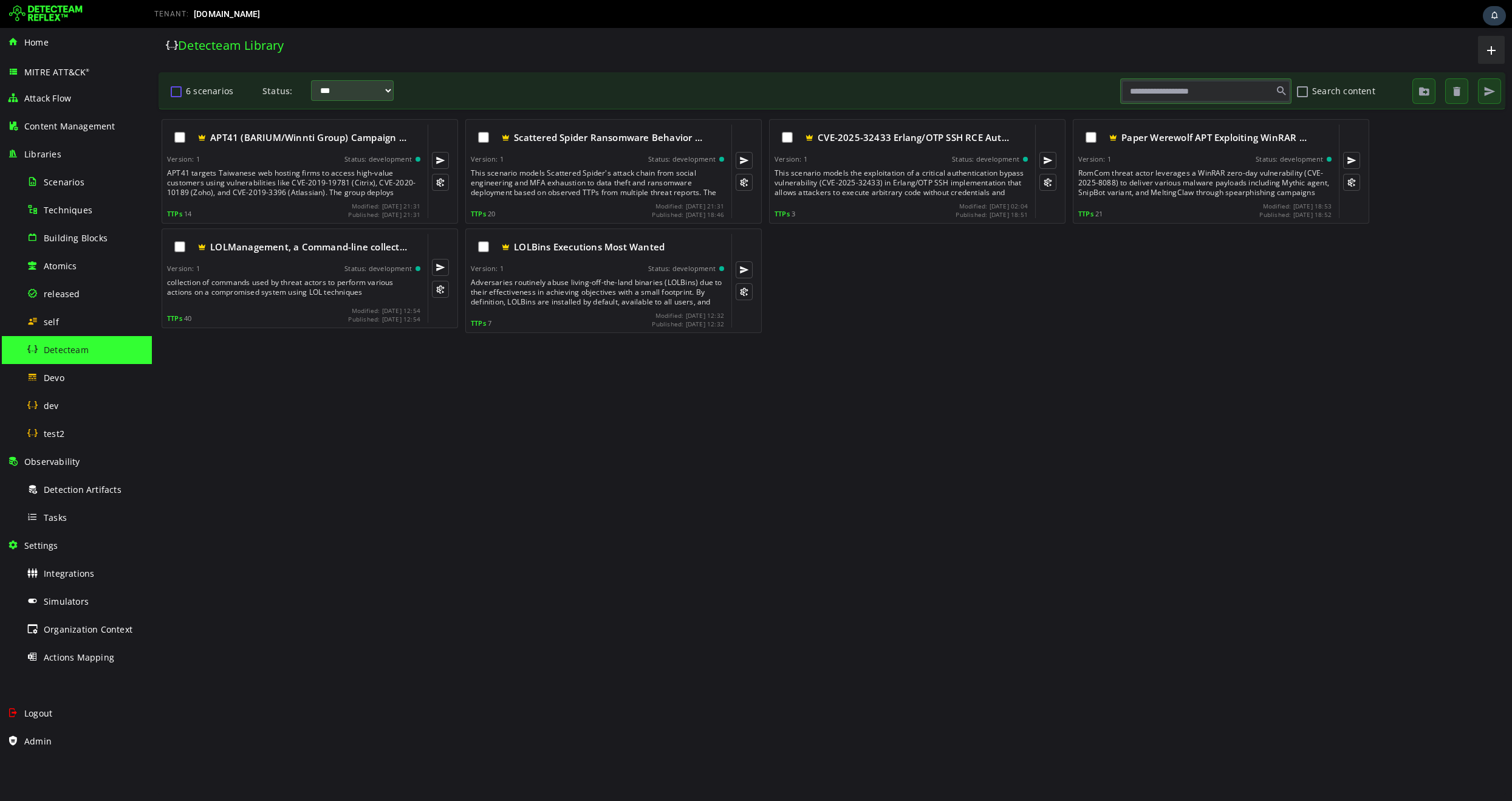
click at [177, 88] on button "6 scenarios" at bounding box center [176, 91] width 15 height 20
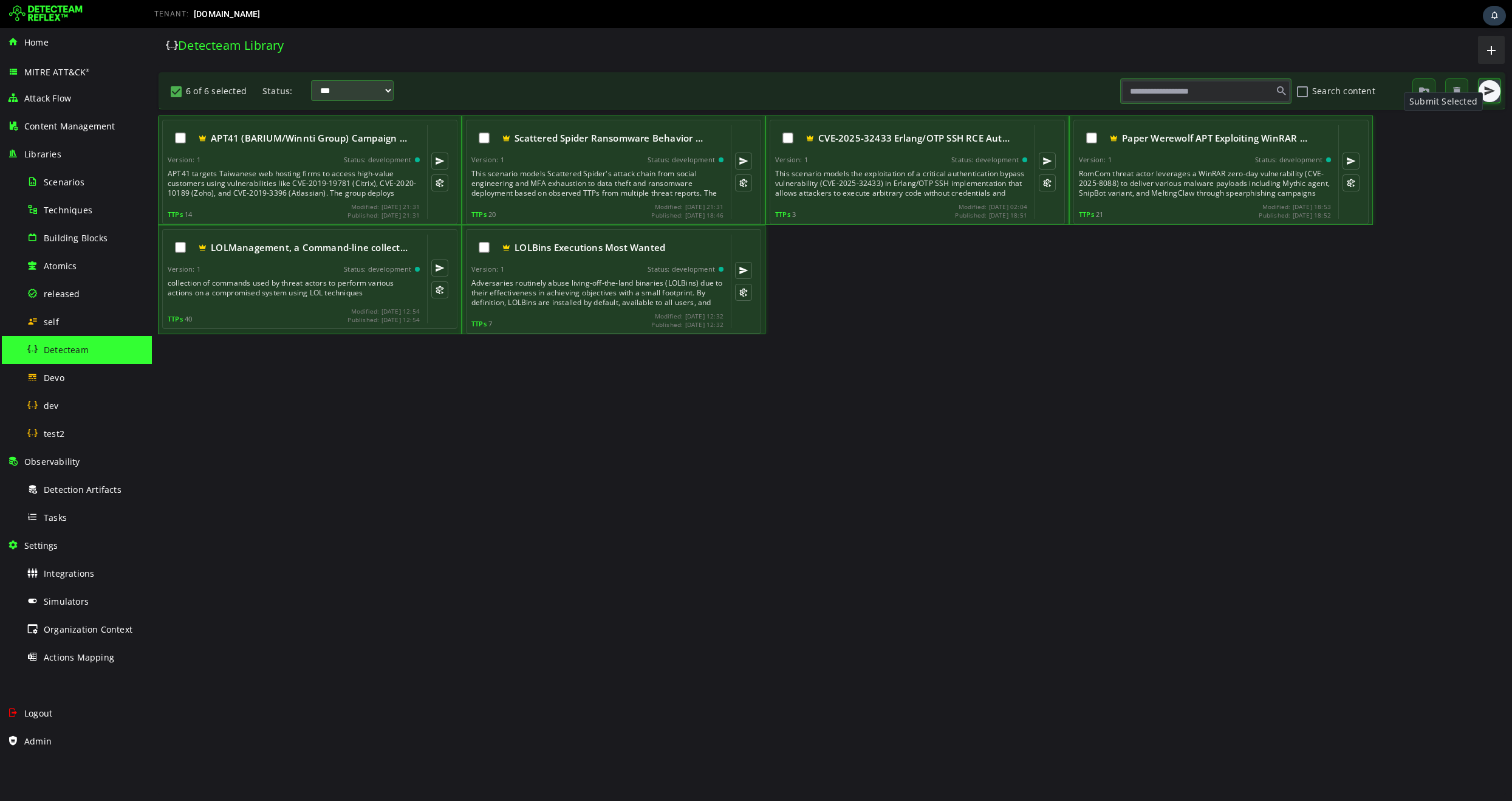
click at [1493, 93] on span "button" at bounding box center [1489, 91] width 12 height 12
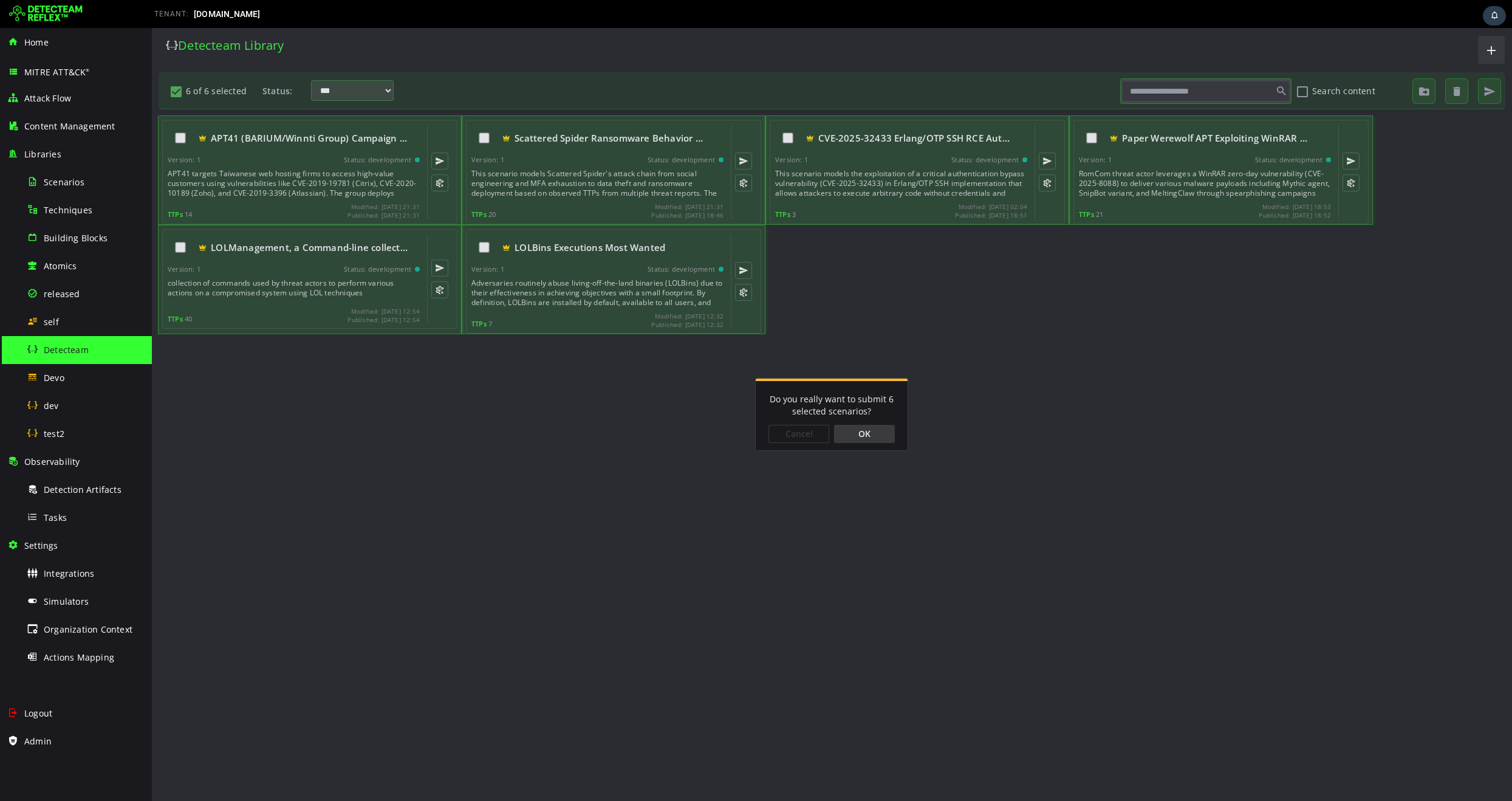
click at [874, 441] on div "OK" at bounding box center [864, 433] width 61 height 18
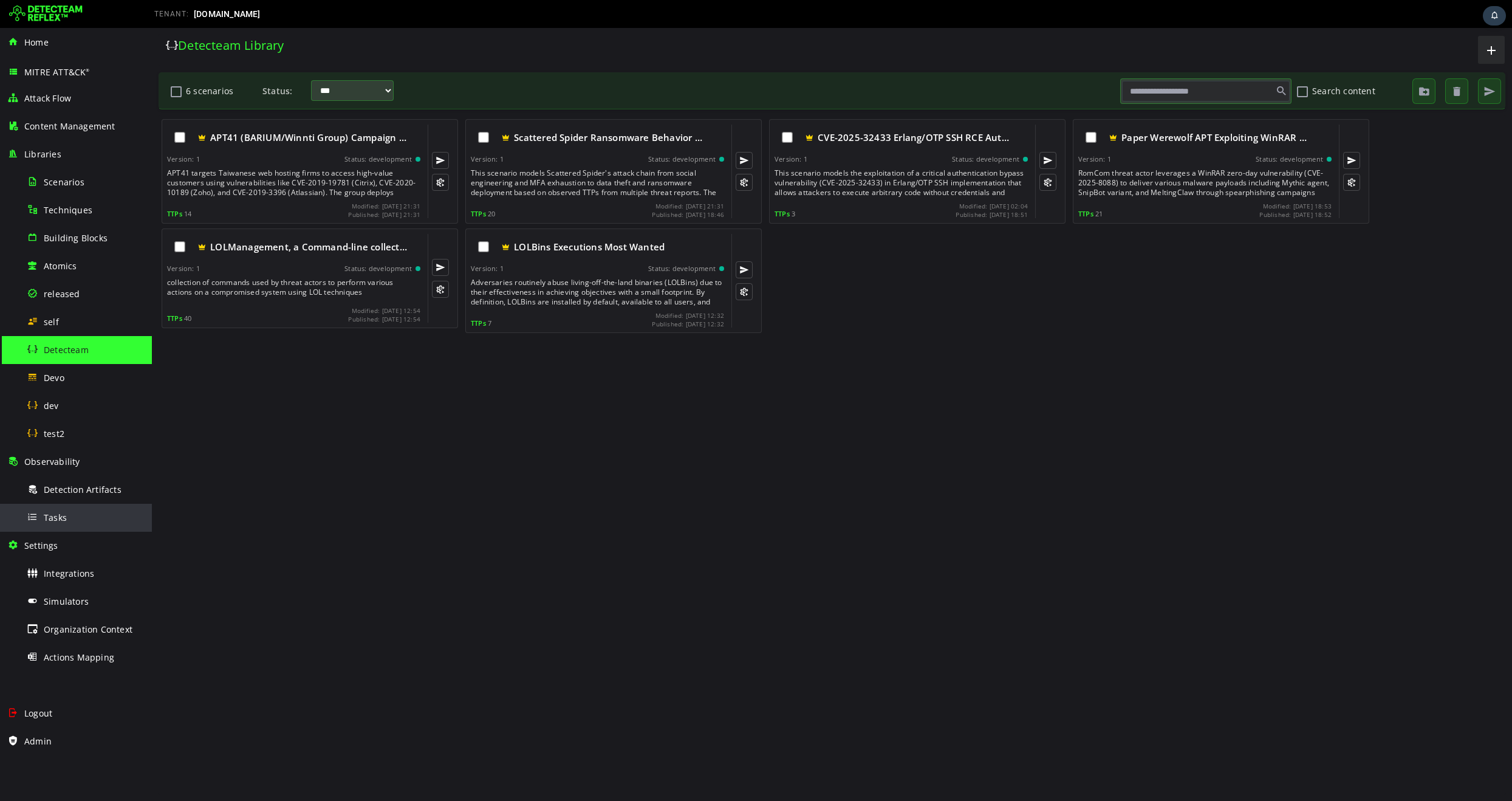
click at [64, 519] on span "Tasks" at bounding box center [55, 518] width 23 height 11
